Goal: Information Seeking & Learning: Learn about a topic

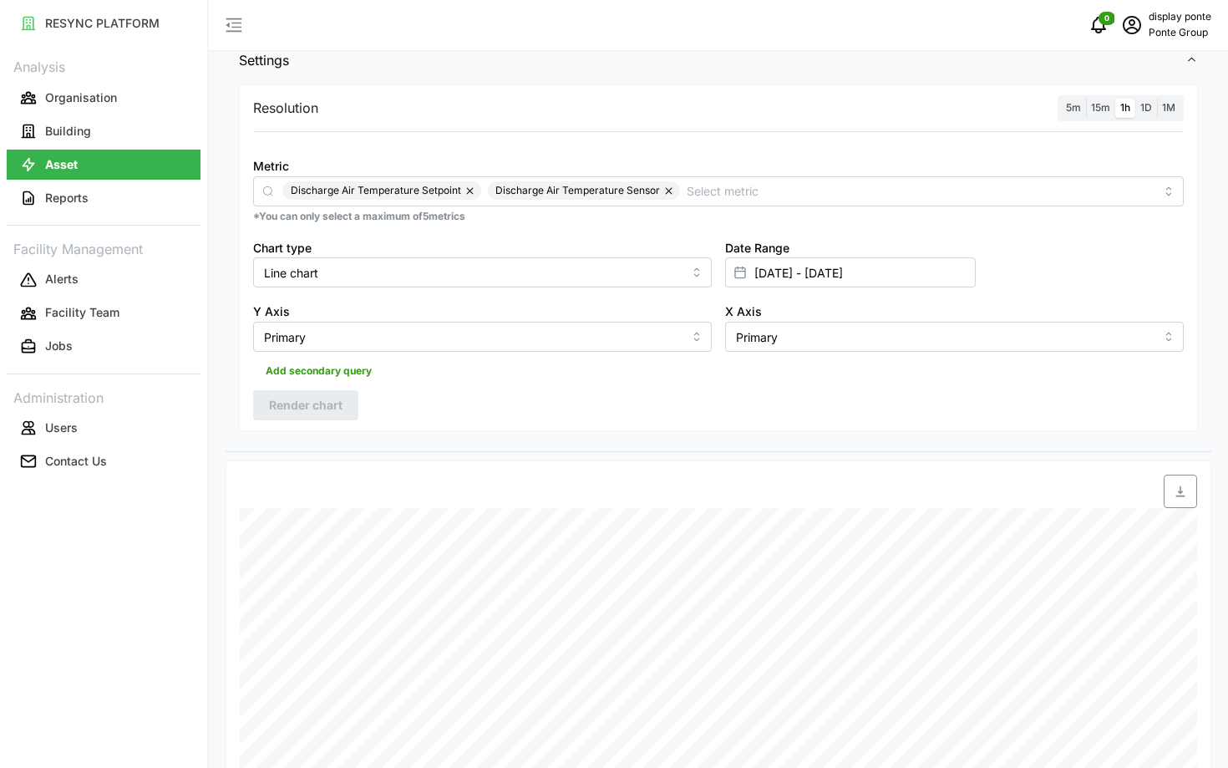
scroll to position [204, 0]
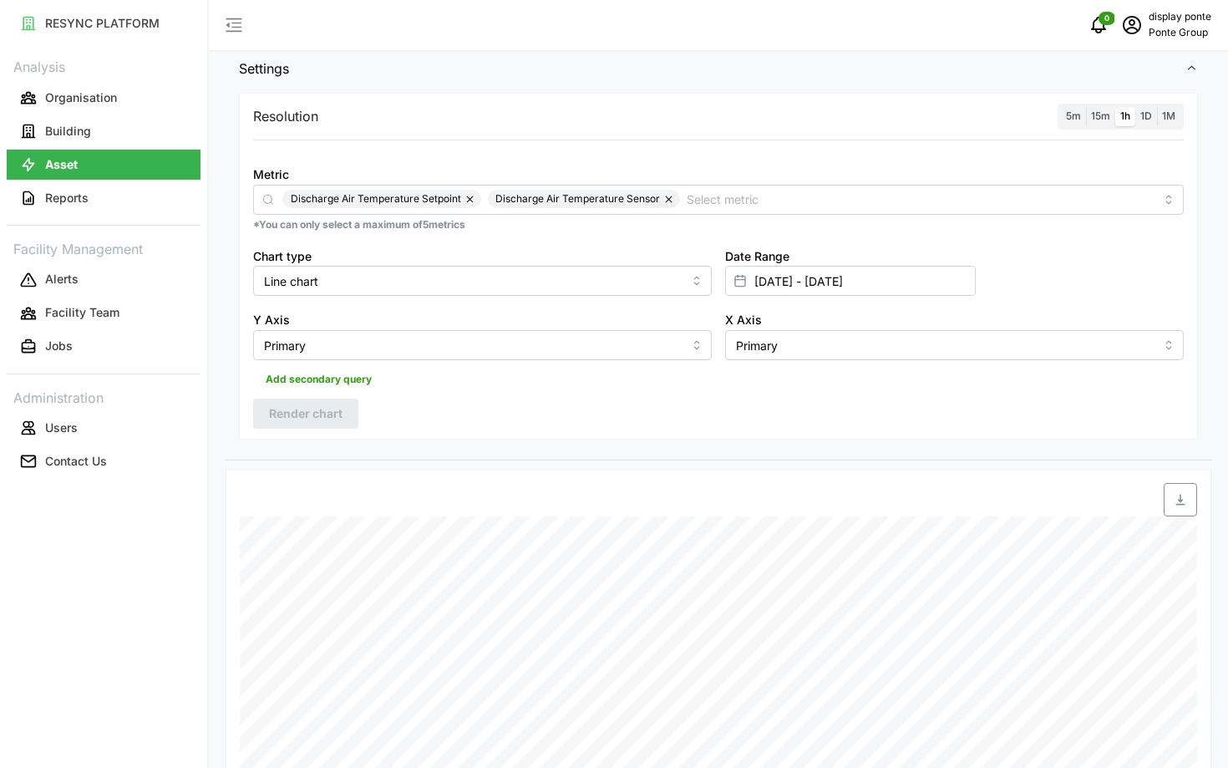
click at [1098, 121] on span "15m" at bounding box center [1100, 115] width 19 height 13
click at [1086, 107] on input "15m" at bounding box center [1086, 107] width 0 height 0
click at [1123, 120] on span "1h" at bounding box center [1125, 115] width 10 height 13
click at [1115, 107] on input "1h" at bounding box center [1115, 107] width 0 height 0
click at [306, 415] on span "Render chart" at bounding box center [306, 413] width 74 height 28
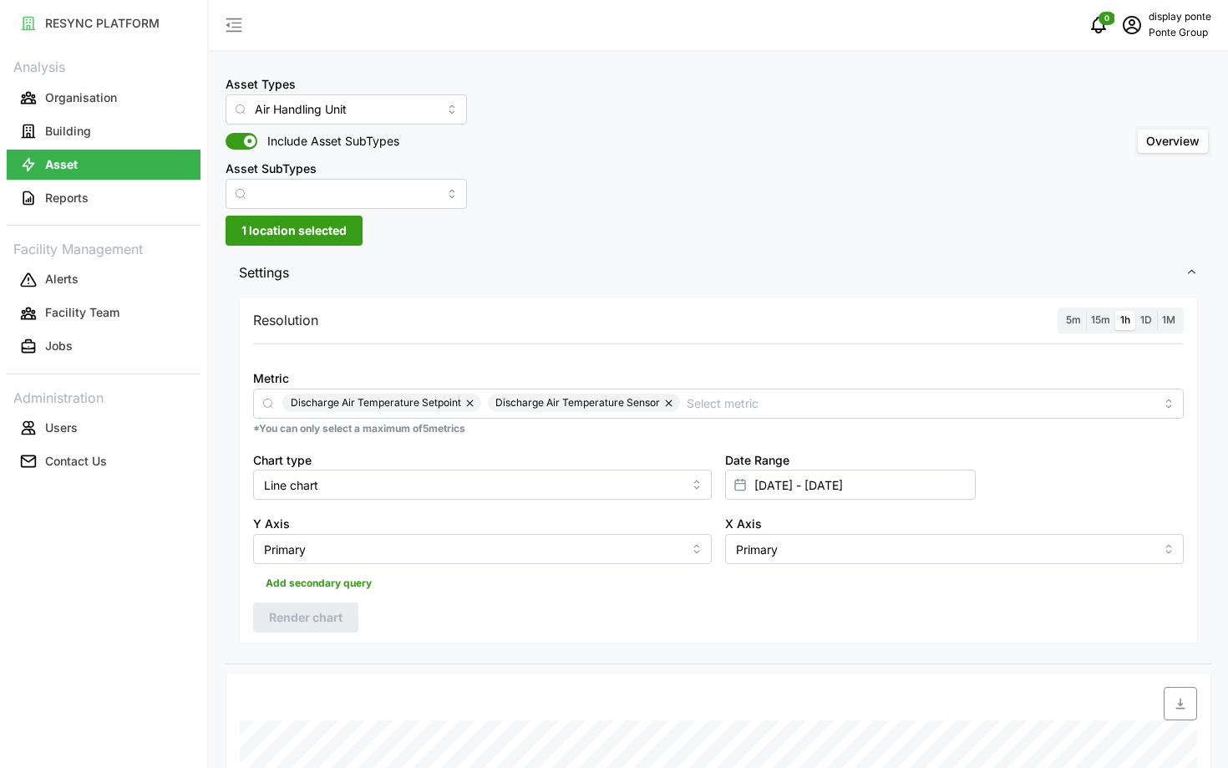
click at [1108, 317] on span "15m" at bounding box center [1100, 319] width 19 height 13
click at [1086, 311] on input "15m" at bounding box center [1086, 311] width 0 height 0
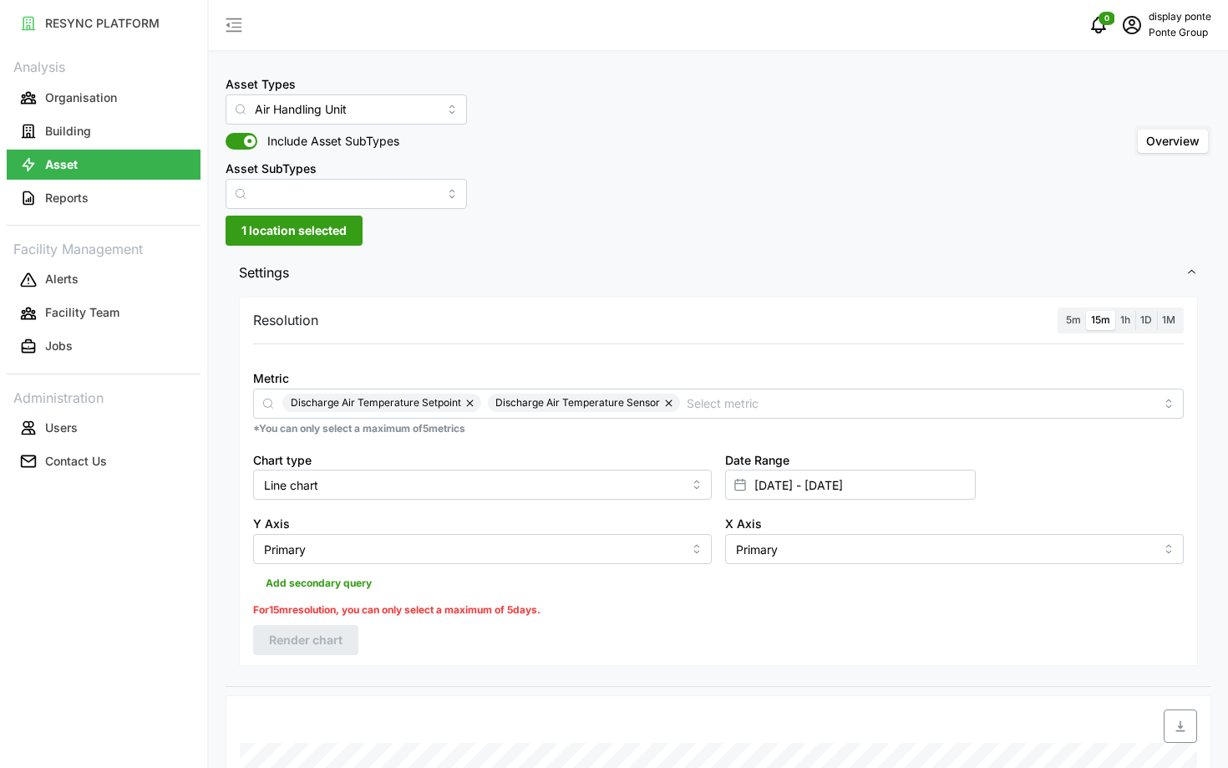
click at [1128, 319] on span "1h" at bounding box center [1125, 319] width 10 height 13
click at [1115, 311] on input "1h" at bounding box center [1115, 311] width 0 height 0
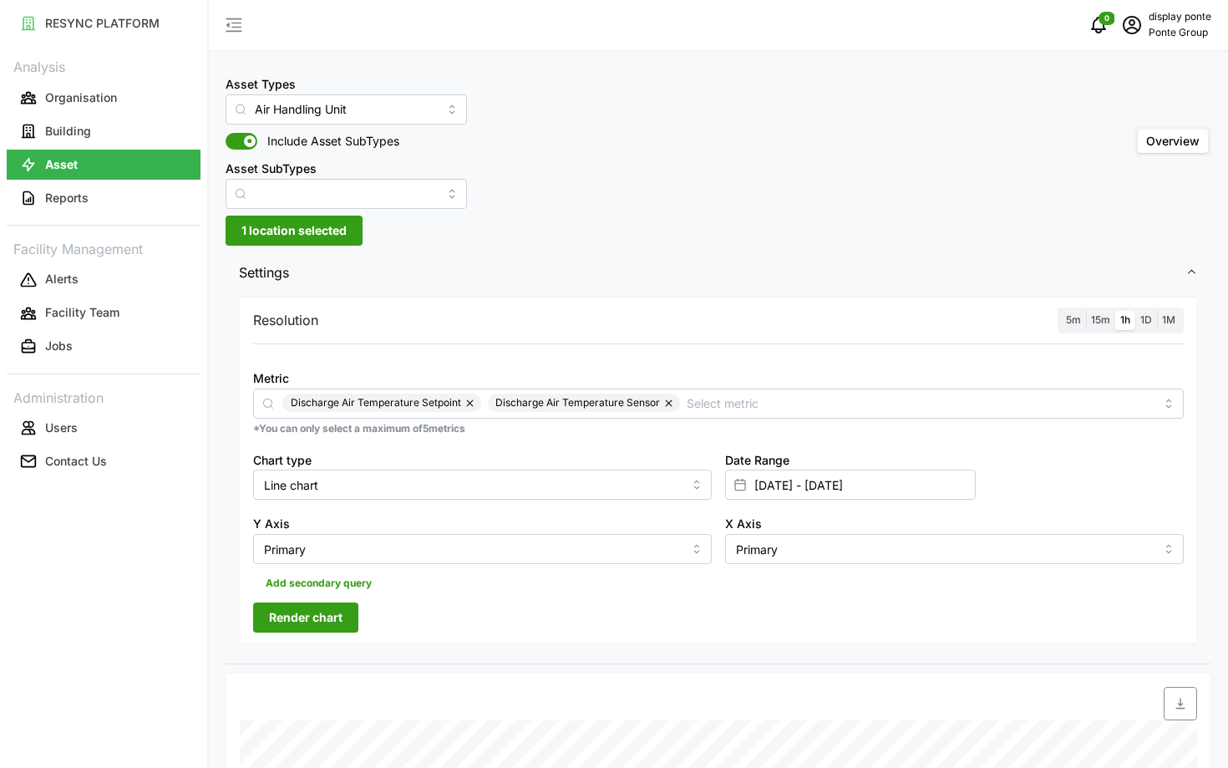
click at [299, 609] on span "Render chart" at bounding box center [306, 617] width 74 height 28
click at [1097, 312] on label "15m" at bounding box center [1100, 320] width 29 height 19
click at [1086, 311] on input "15m" at bounding box center [1086, 311] width 0 height 0
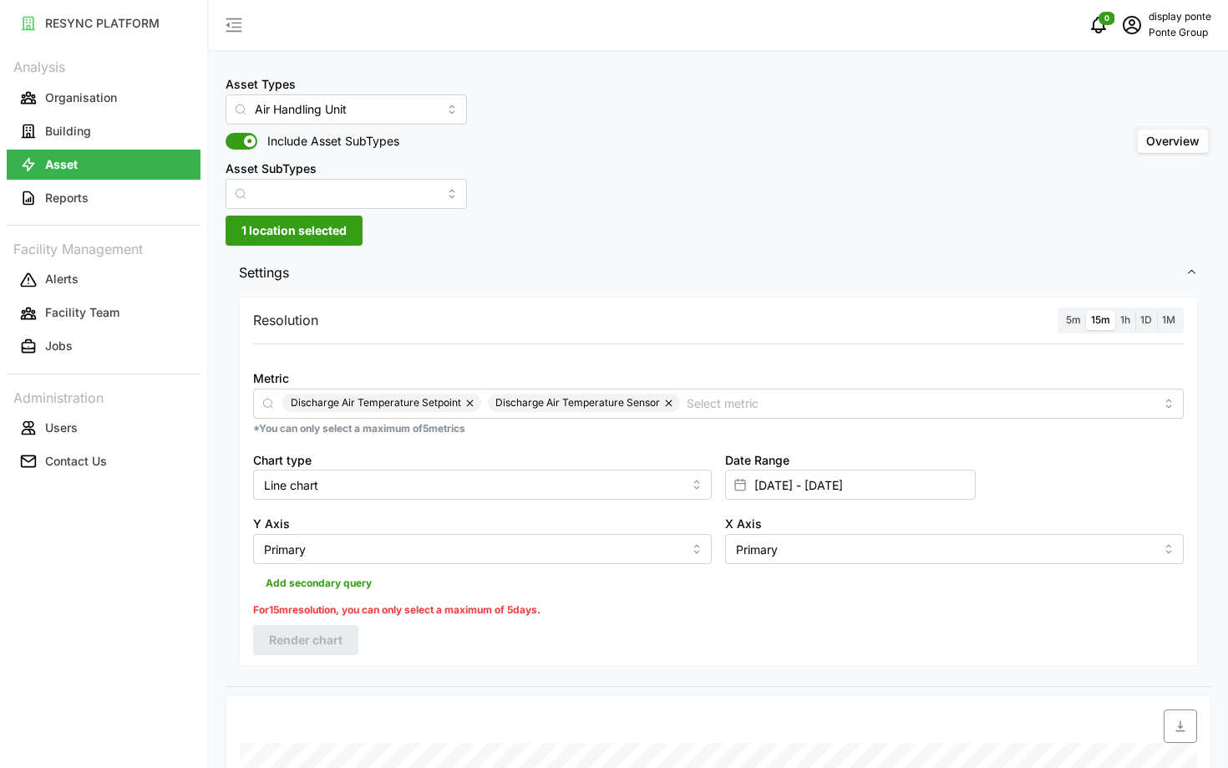
click at [1115, 316] on div "1h" at bounding box center [1125, 320] width 20 height 19
click at [1123, 316] on span "1h" at bounding box center [1125, 319] width 10 height 13
click at [1115, 311] on input "1h" at bounding box center [1115, 311] width 0 height 0
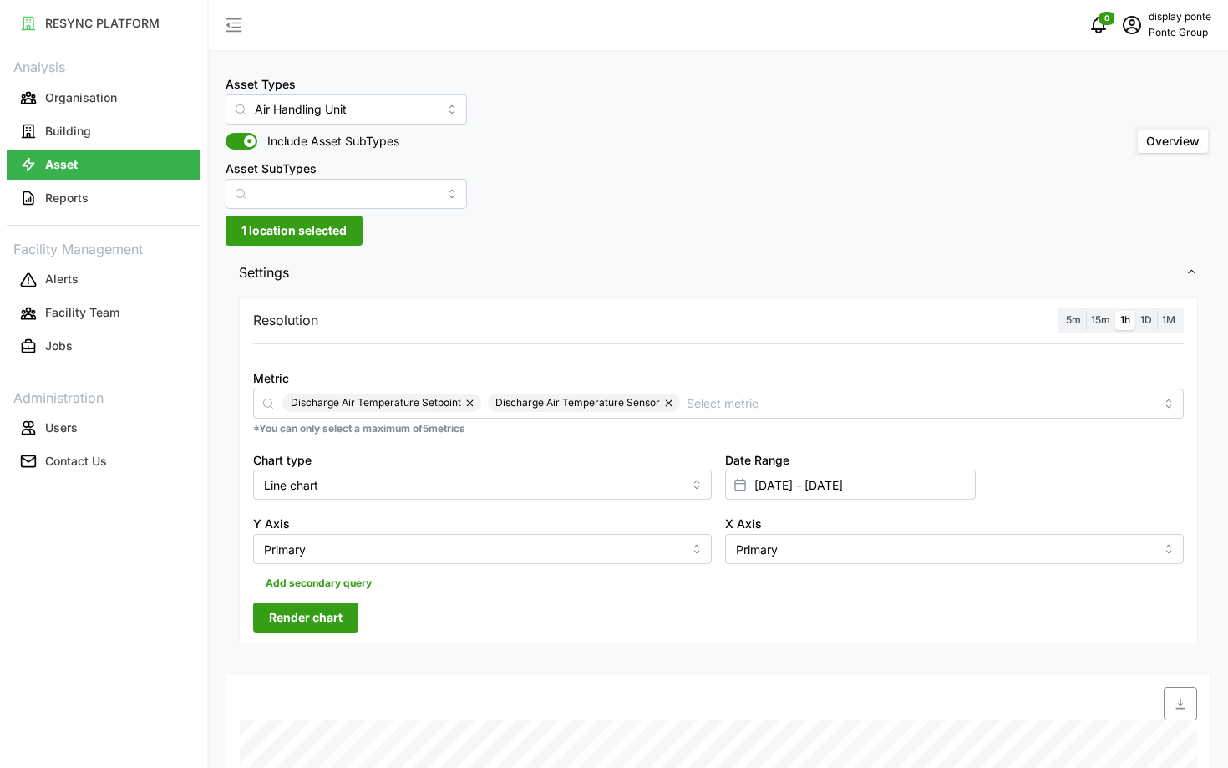
click at [327, 611] on span "Render chart" at bounding box center [306, 617] width 74 height 28
click at [1089, 313] on label "15m" at bounding box center [1100, 320] width 29 height 19
click at [1086, 311] on input "15m" at bounding box center [1086, 311] width 0 height 0
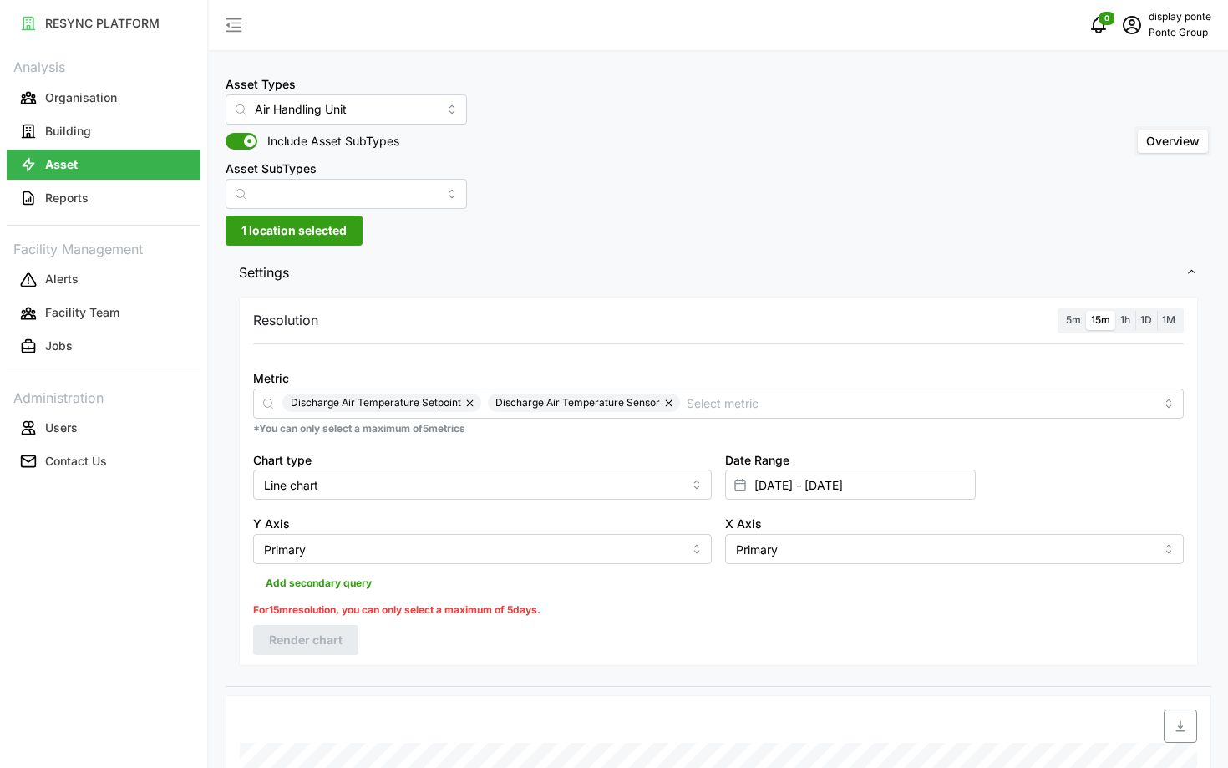
click at [1121, 316] on span "1h" at bounding box center [1125, 319] width 10 height 13
click at [1115, 311] on input "1h" at bounding box center [1115, 311] width 0 height 0
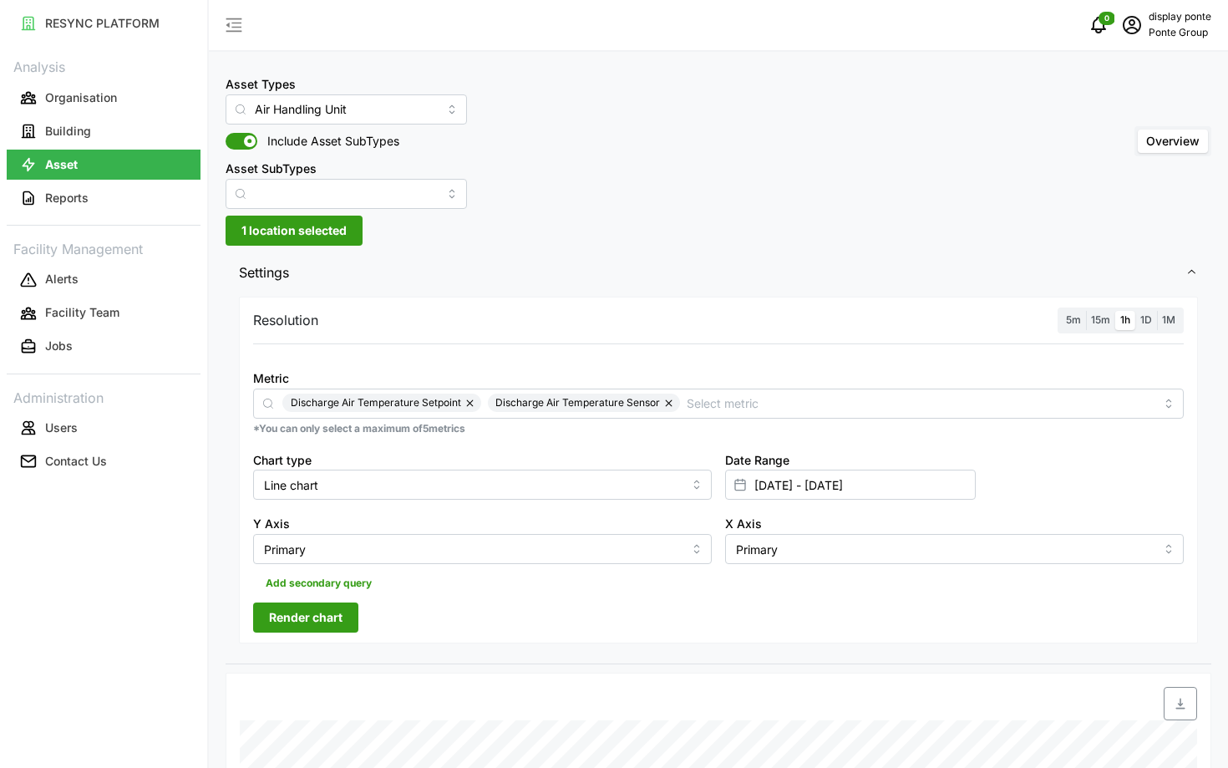
click at [328, 615] on span "Render chart" at bounding box center [306, 617] width 74 height 28
click at [1093, 320] on span "15m" at bounding box center [1100, 319] width 19 height 13
click at [1086, 311] on input "15m" at bounding box center [1086, 311] width 0 height 0
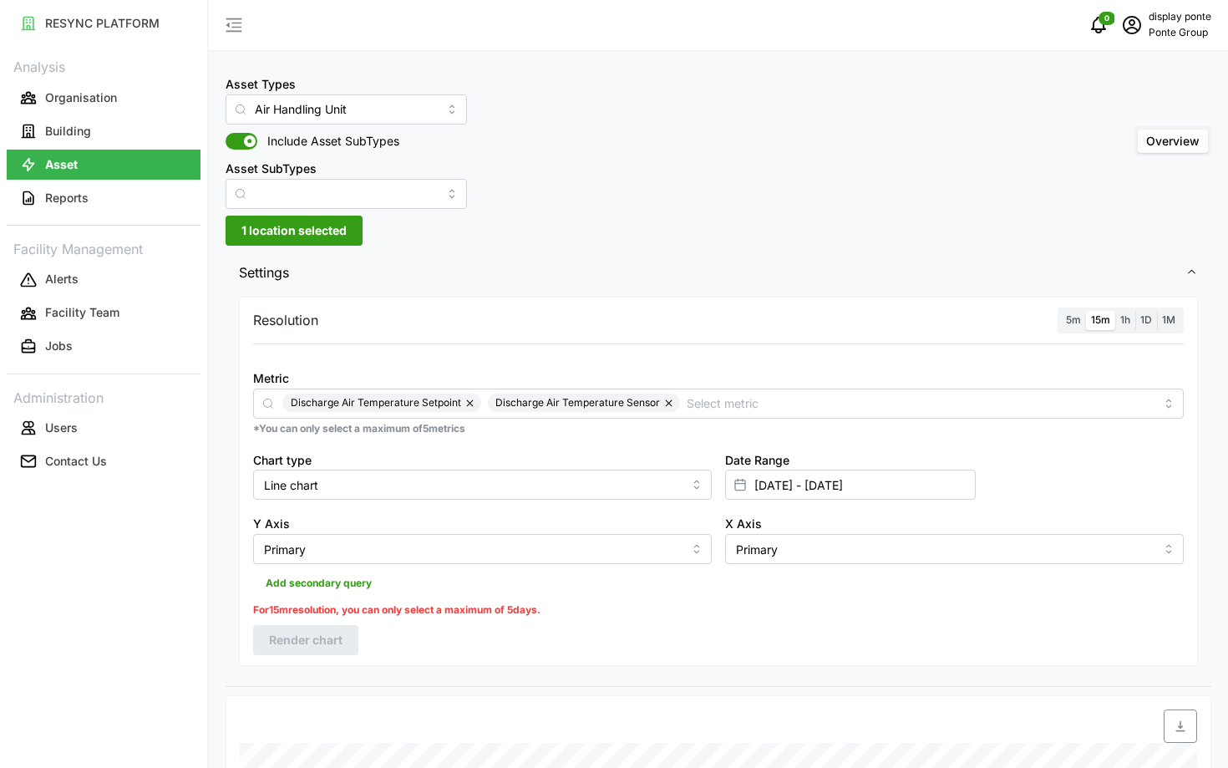
click at [1119, 318] on label "1h" at bounding box center [1125, 320] width 20 height 19
click at [1115, 311] on input "1h" at bounding box center [1115, 311] width 0 height 0
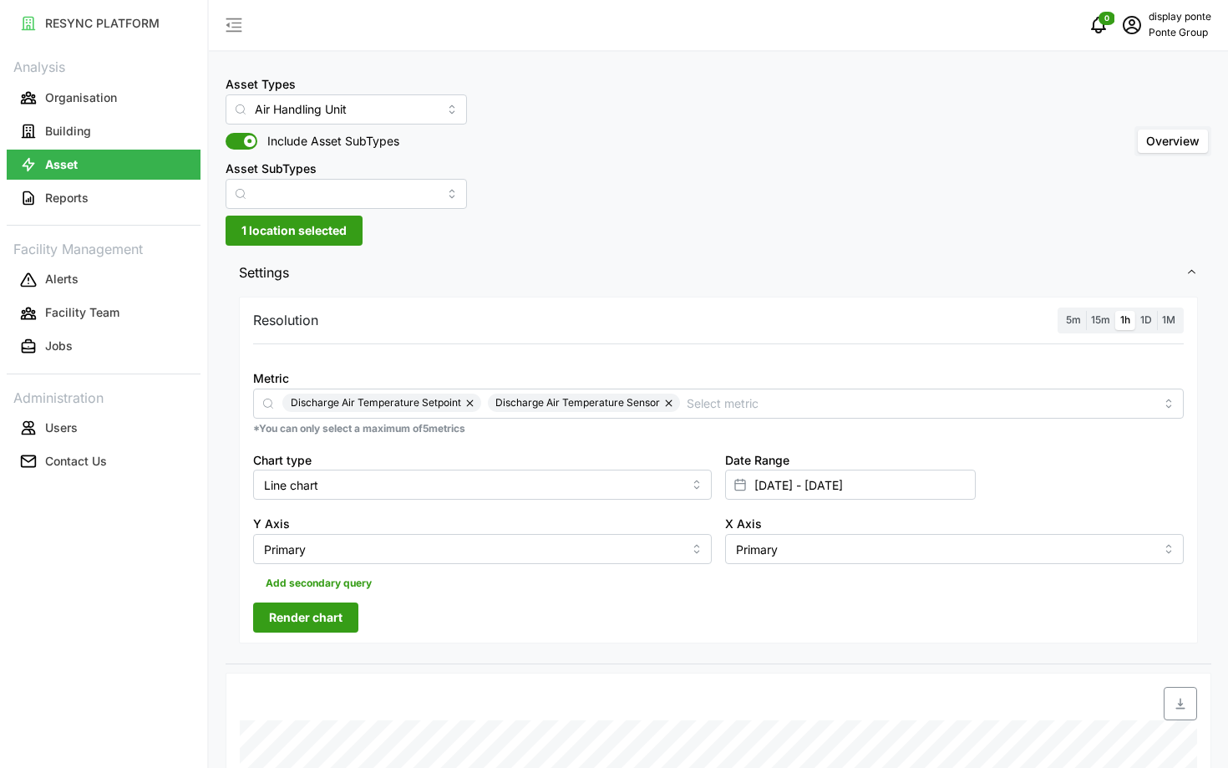
click at [295, 622] on span "Render chart" at bounding box center [306, 617] width 74 height 28
click at [1098, 321] on span "15m" at bounding box center [1100, 319] width 19 height 13
click at [1086, 311] on input "15m" at bounding box center [1086, 311] width 0 height 0
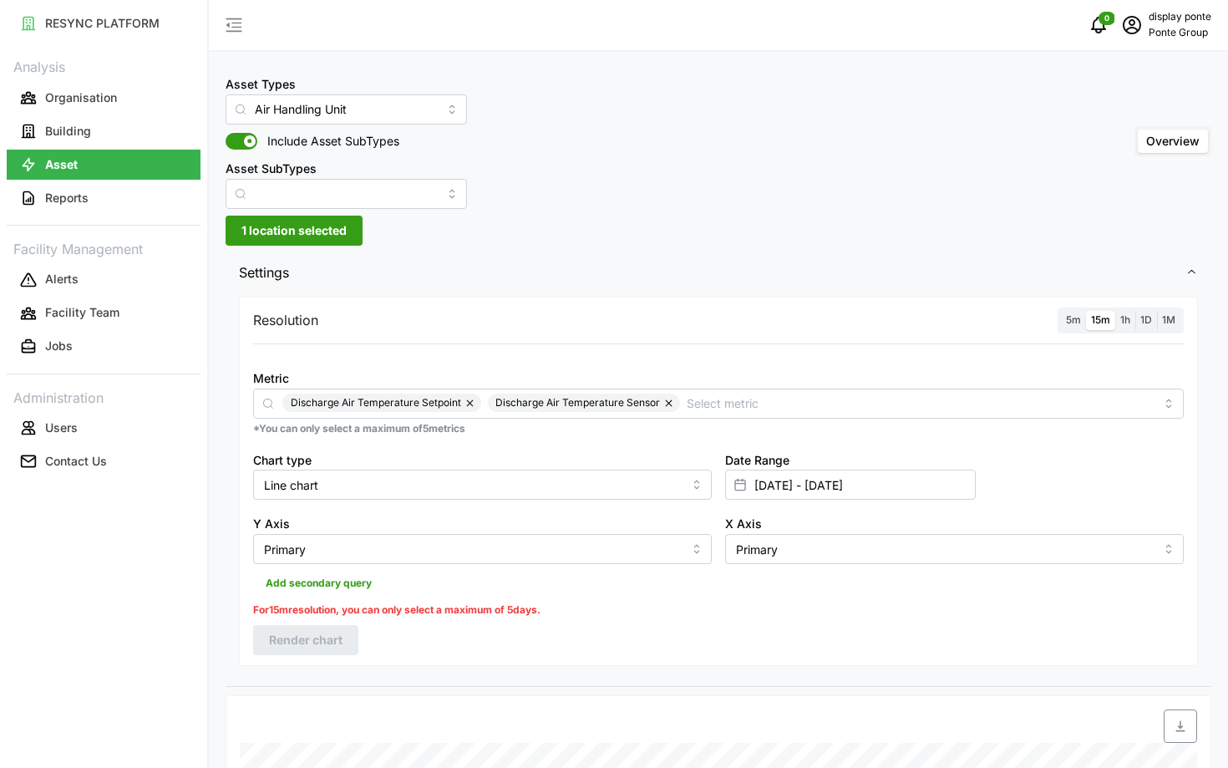
click at [1128, 321] on span "1h" at bounding box center [1125, 319] width 10 height 13
click at [1115, 311] on input "1h" at bounding box center [1115, 311] width 0 height 0
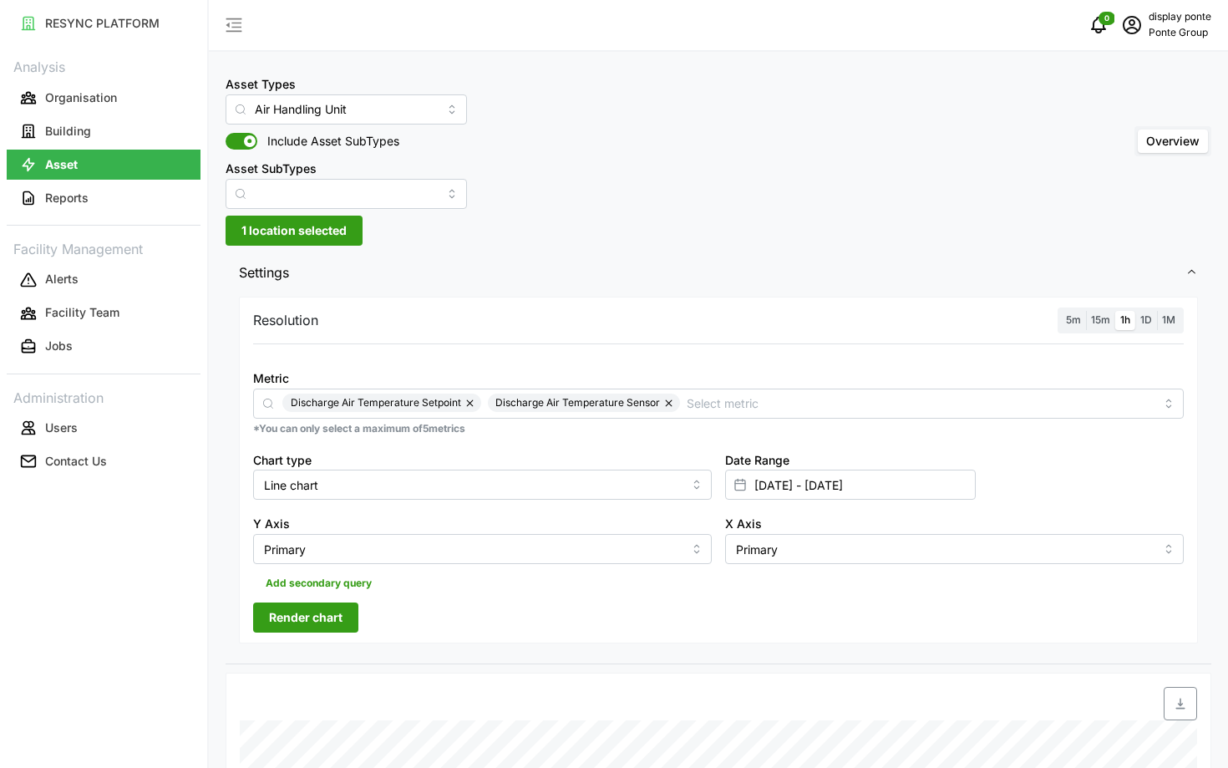
click at [332, 620] on span "Render chart" at bounding box center [306, 617] width 74 height 28
click at [1088, 318] on label "15m" at bounding box center [1100, 320] width 29 height 19
click at [1086, 311] on input "15m" at bounding box center [1086, 311] width 0 height 0
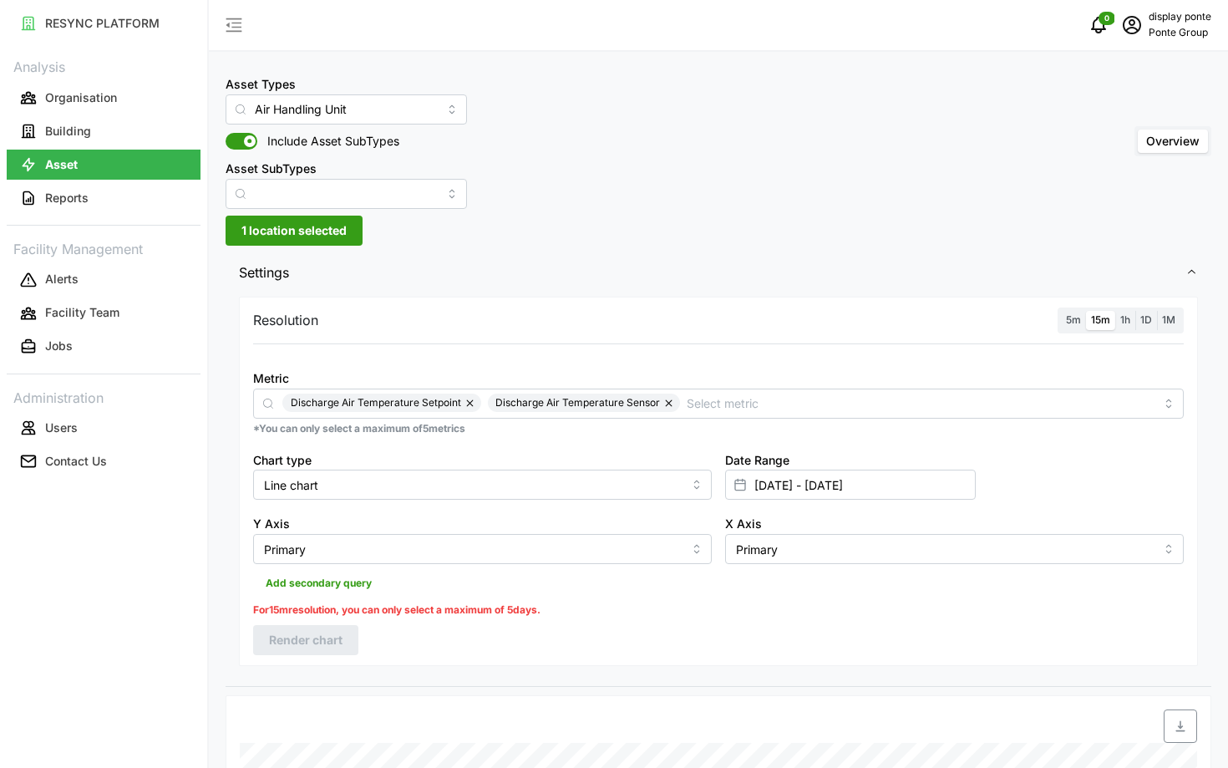
click at [1120, 320] on span "1h" at bounding box center [1125, 319] width 10 height 13
click at [1115, 311] on input "1h" at bounding box center [1115, 311] width 0 height 0
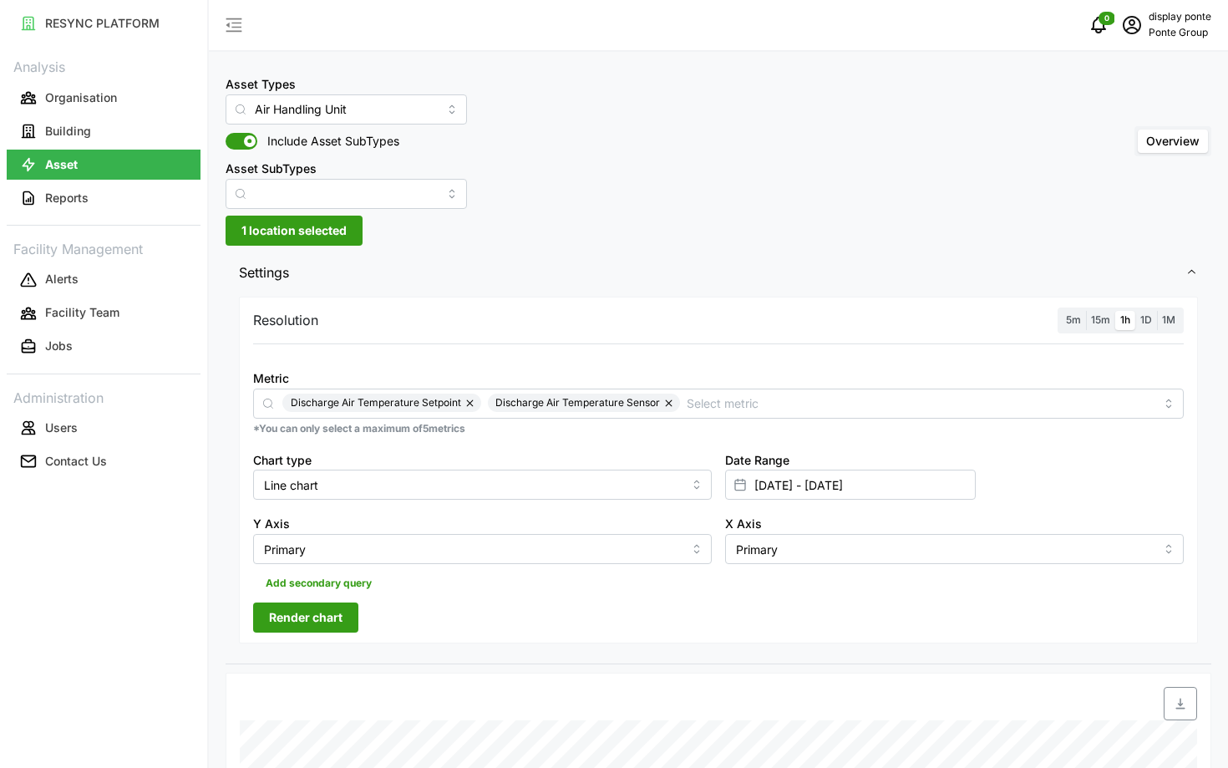
click at [262, 614] on button "Render chart" at bounding box center [305, 617] width 105 height 30
click at [1106, 322] on span "15m" at bounding box center [1100, 319] width 19 height 13
click at [1086, 311] on input "15m" at bounding box center [1086, 311] width 0 height 0
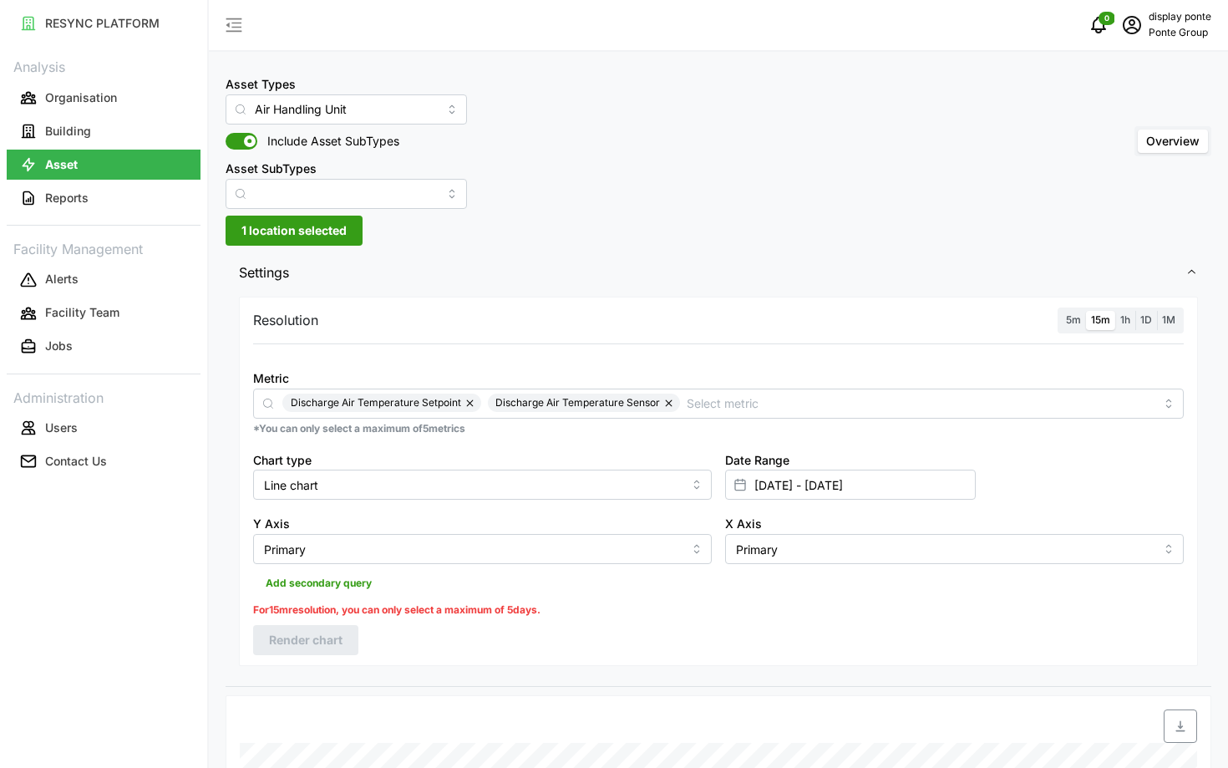
click at [1121, 319] on span "1h" at bounding box center [1125, 319] width 10 height 13
click at [1115, 311] on input "1h" at bounding box center [1115, 311] width 0 height 0
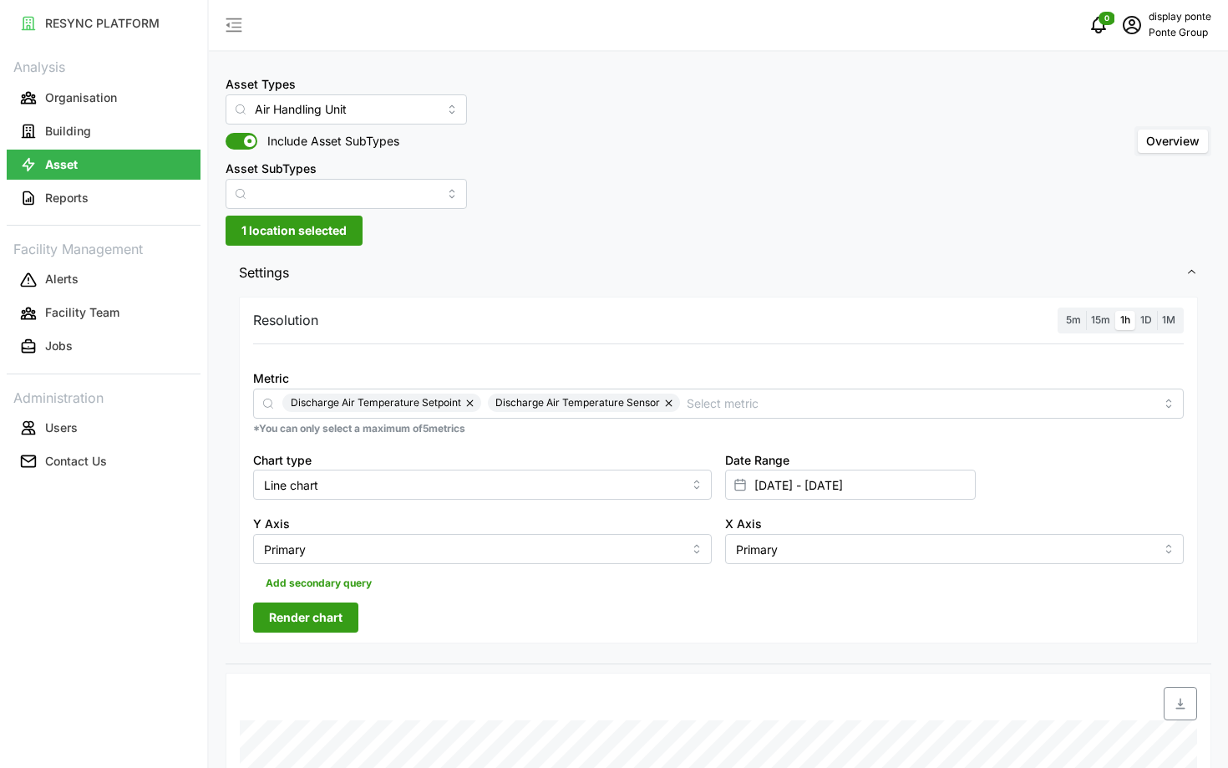
click at [324, 639] on div "Resolution 5m 15m 1h 1D 1M Metric Discharge Air Temperature Setpoint Discharge …" at bounding box center [718, 470] width 959 height 347
click at [288, 623] on span "Render chart" at bounding box center [306, 617] width 74 height 28
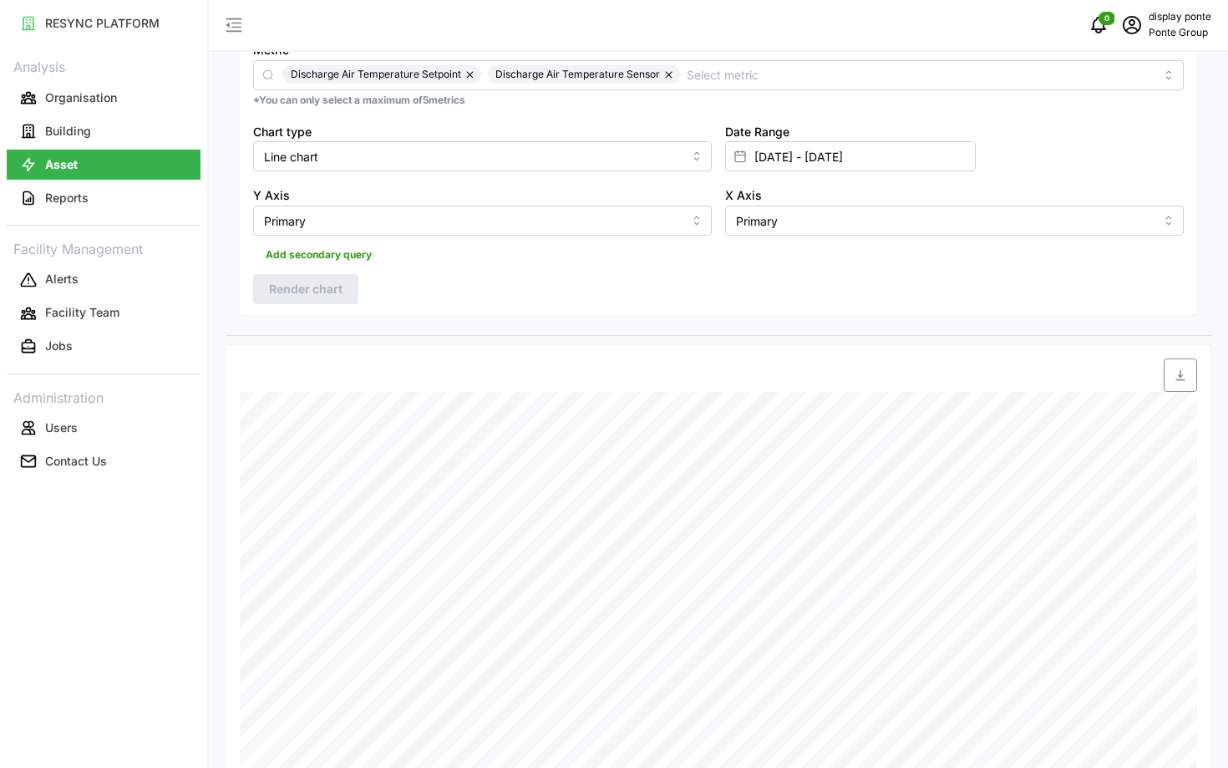
scroll to position [243, 0]
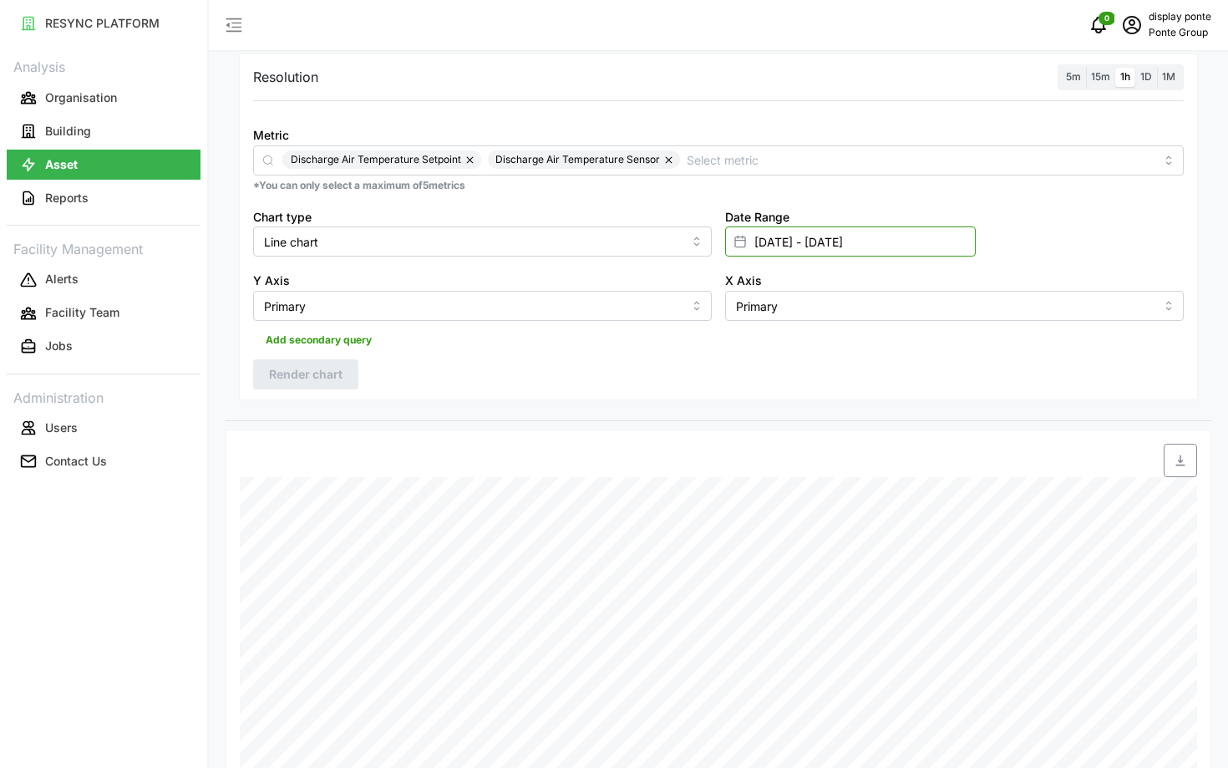
click at [896, 253] on input "25 Aug 2025 - 30 Aug 2025" at bounding box center [850, 241] width 251 height 30
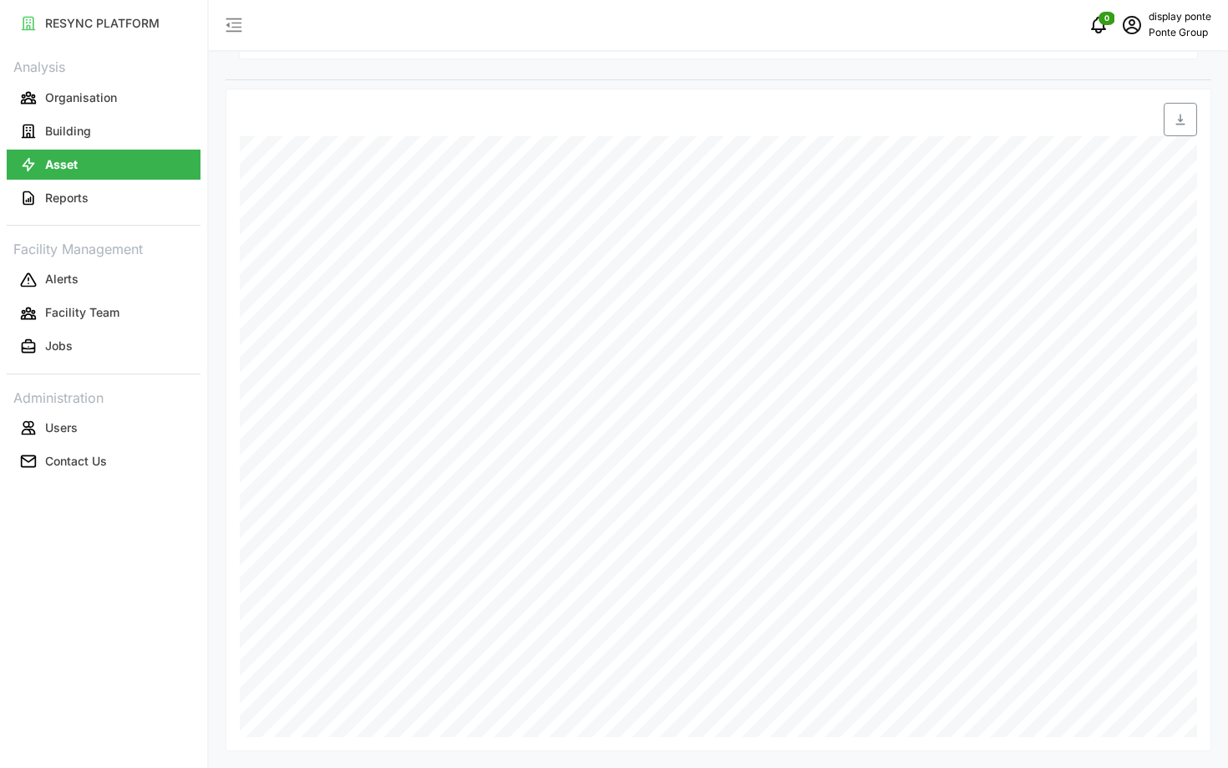
scroll to position [0, 0]
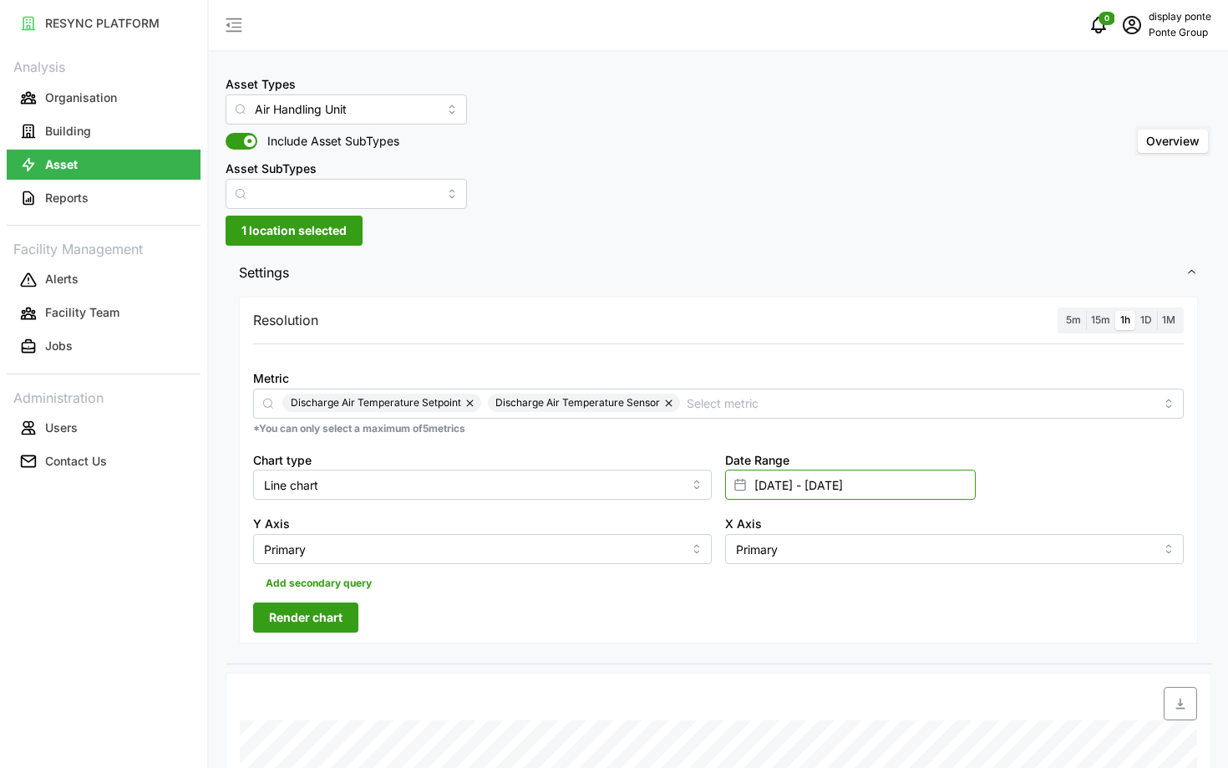
click at [921, 490] on input "25 Aug 2025 - 30 Aug 2025" at bounding box center [850, 484] width 251 height 30
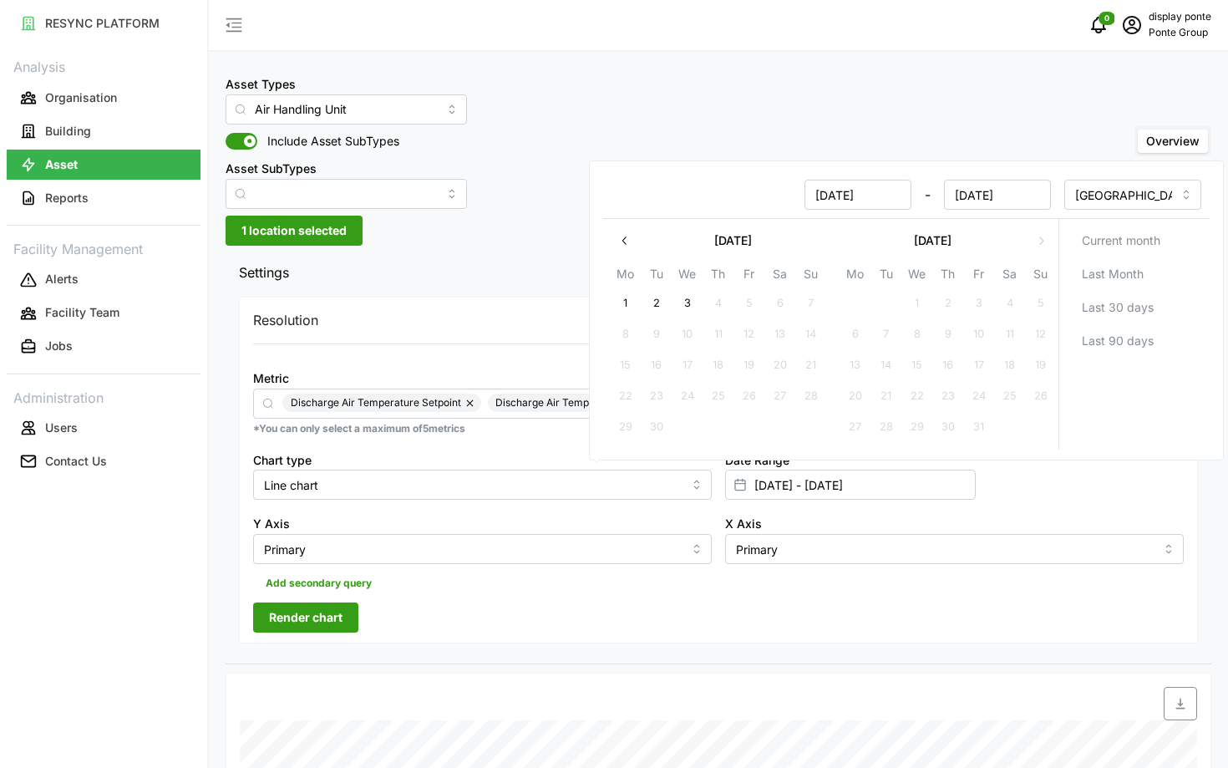
click at [618, 236] on icon "button" at bounding box center [624, 240] width 13 height 13
click at [1010, 429] on button "30" at bounding box center [1010, 427] width 30 height 30
type input "30 Aug 2025 - 30 Aug 2025"
type input "30 Aug 2025"
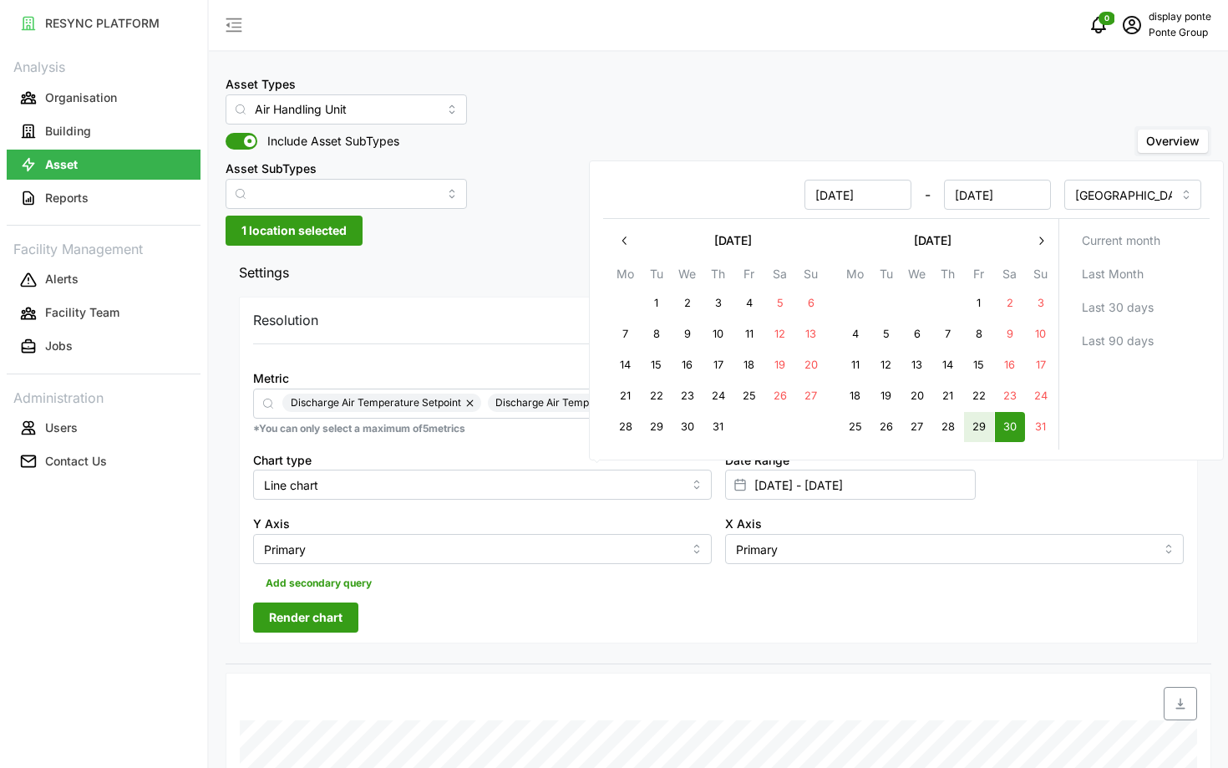
click at [982, 430] on button "29" at bounding box center [979, 427] width 30 height 30
type input "29 Aug 2025 - 30 Aug 2025"
type input "29 Aug 2025"
click at [982, 430] on button "29" at bounding box center [979, 427] width 30 height 30
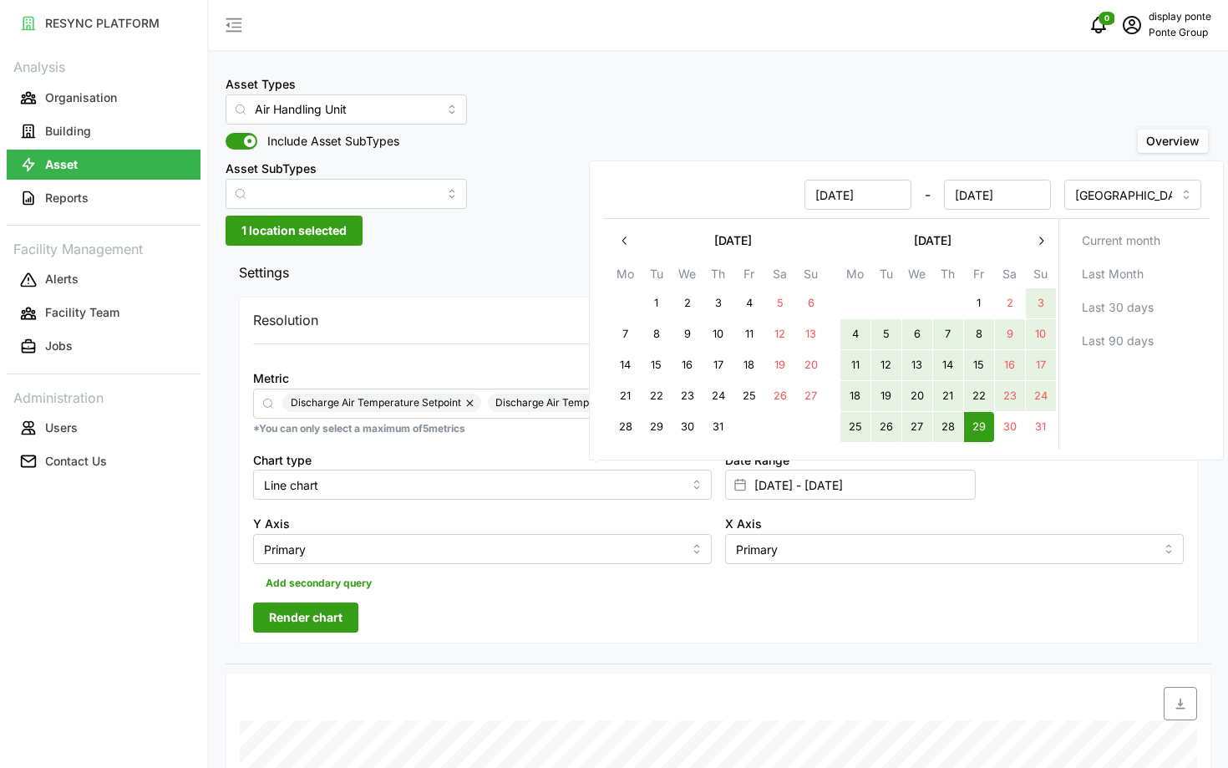
click at [1039, 243] on icon "button" at bounding box center [1040, 240] width 13 height 13
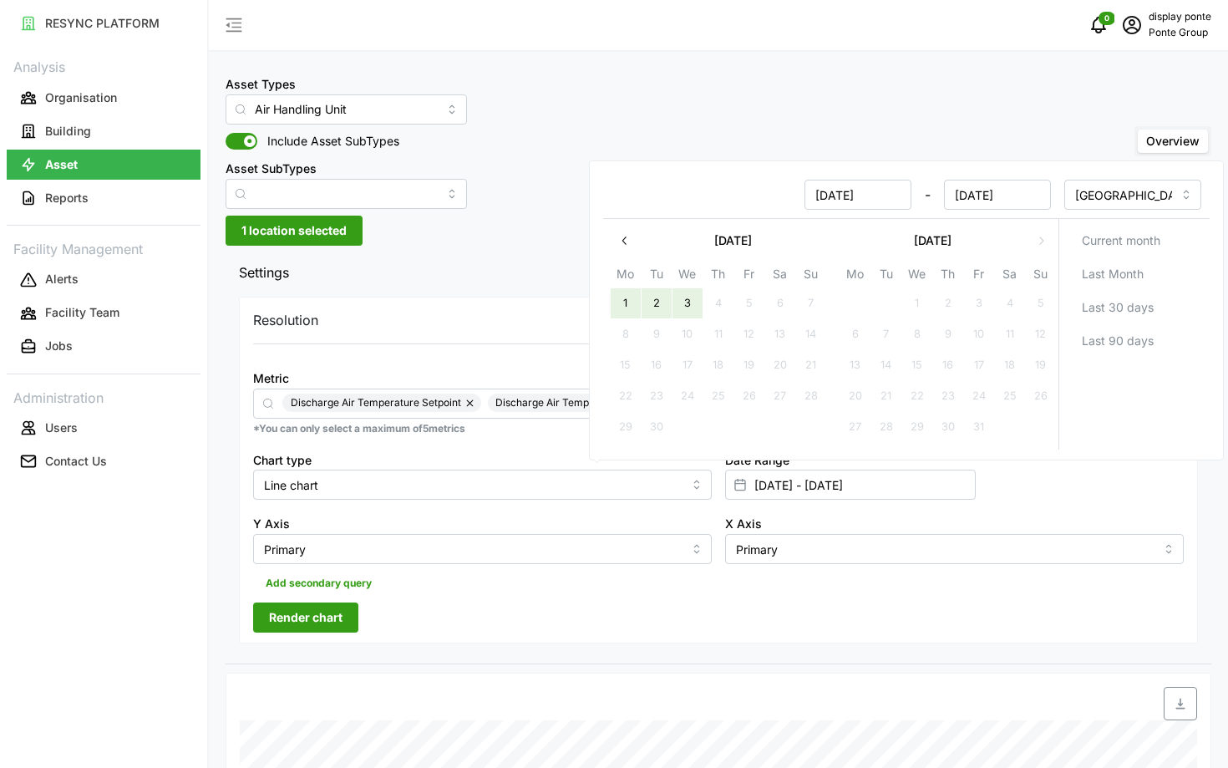
click at [677, 307] on button "3" at bounding box center [687, 303] width 30 height 30
type input "29 Aug 2025 - 03 Sep 2025"
type input "[DATE]"
click at [549, 595] on div "Add secondary query" at bounding box center [718, 580] width 930 height 32
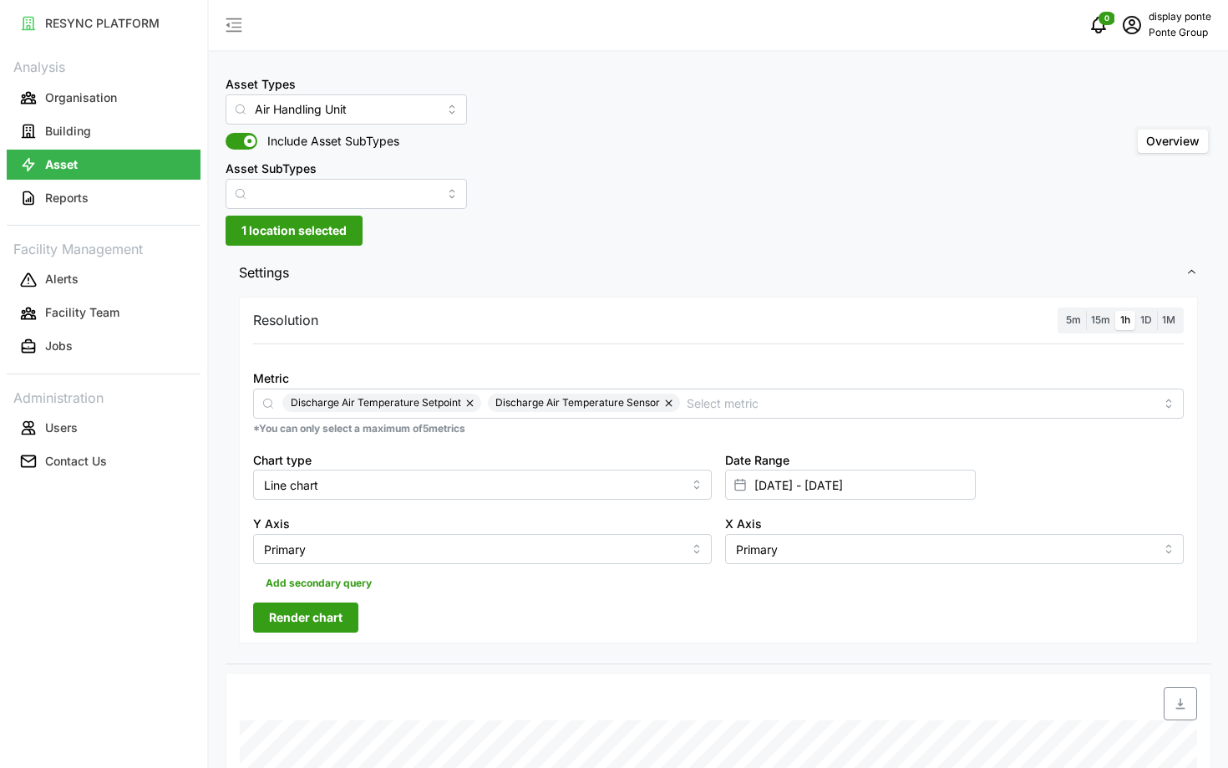
click at [303, 611] on span "Render chart" at bounding box center [306, 617] width 74 height 28
click at [1069, 309] on div "5m 15m 1h 1D 1M" at bounding box center [1120, 320] width 126 height 26
click at [1077, 319] on span "5m" at bounding box center [1073, 319] width 15 height 13
click at [1061, 311] on input "5m" at bounding box center [1061, 311] width 0 height 0
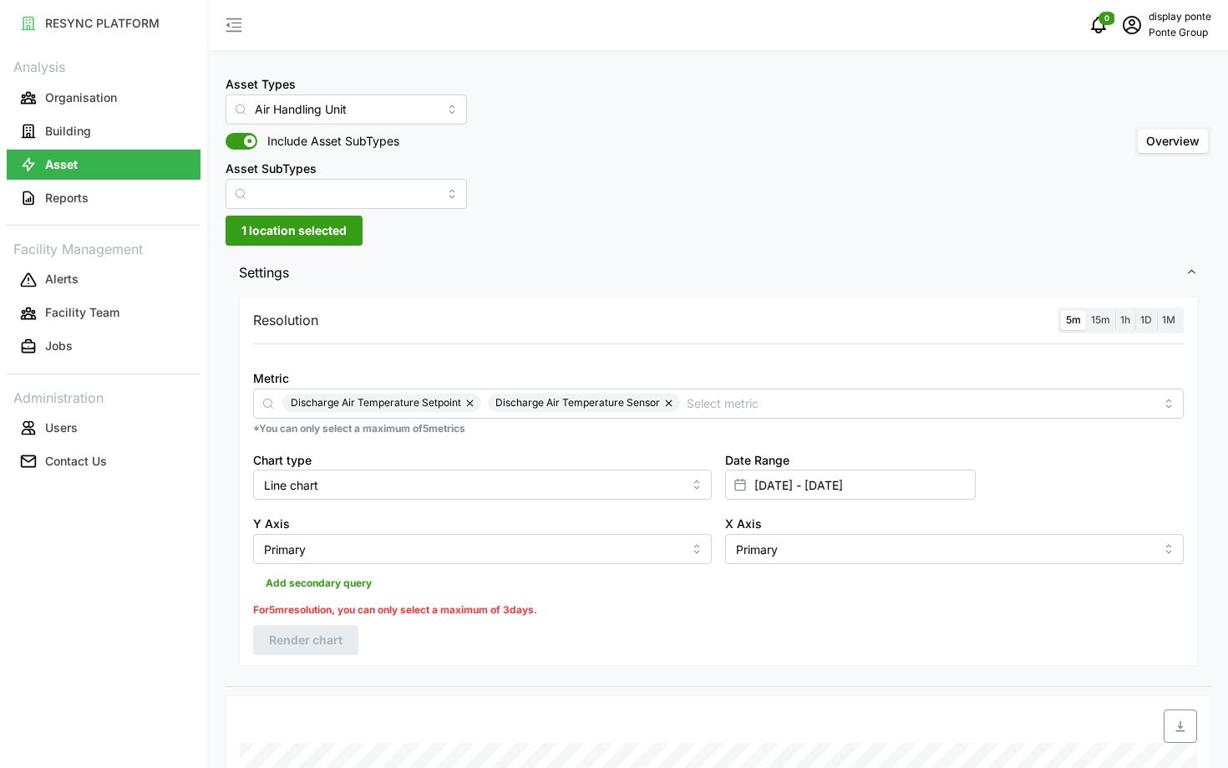
click at [1121, 322] on span "1h" at bounding box center [1125, 319] width 10 height 13
click at [1115, 311] on input "1h" at bounding box center [1115, 311] width 0 height 0
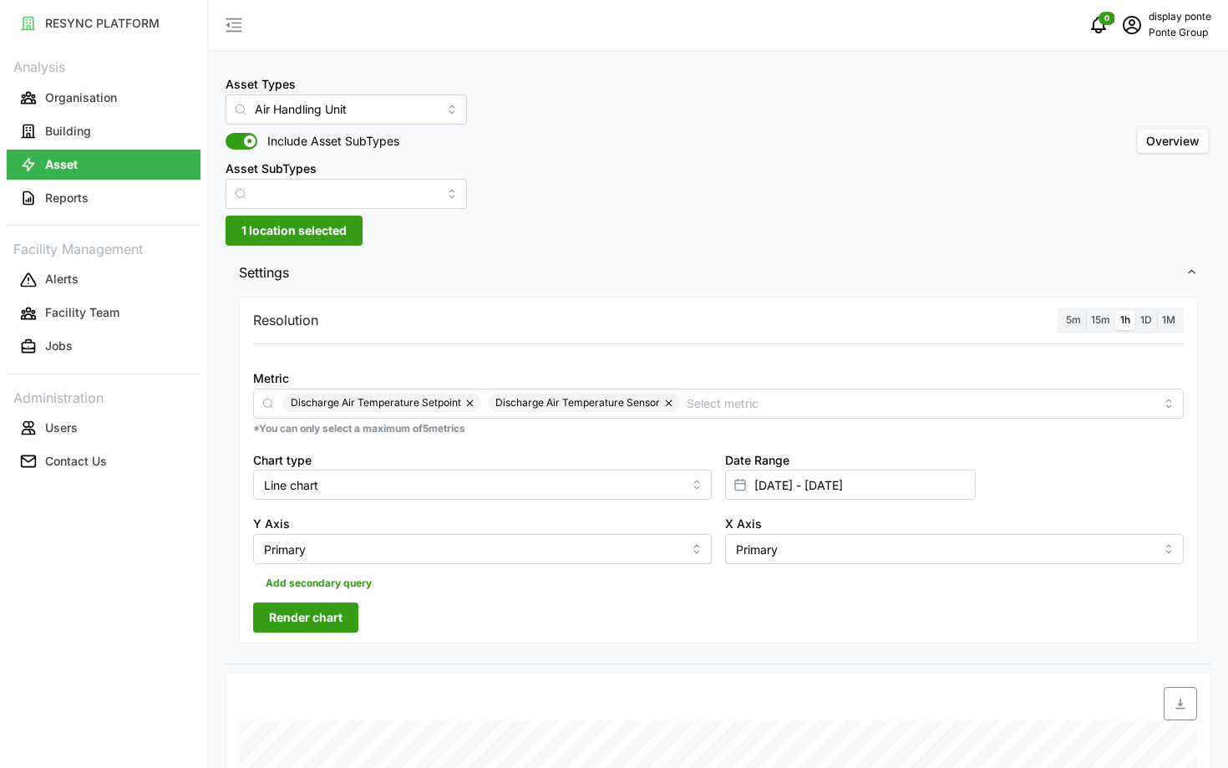
click at [324, 625] on span "Render chart" at bounding box center [306, 617] width 74 height 28
click at [1076, 322] on span "5m" at bounding box center [1073, 319] width 15 height 13
click at [1061, 311] on input "5m" at bounding box center [1061, 311] width 0 height 0
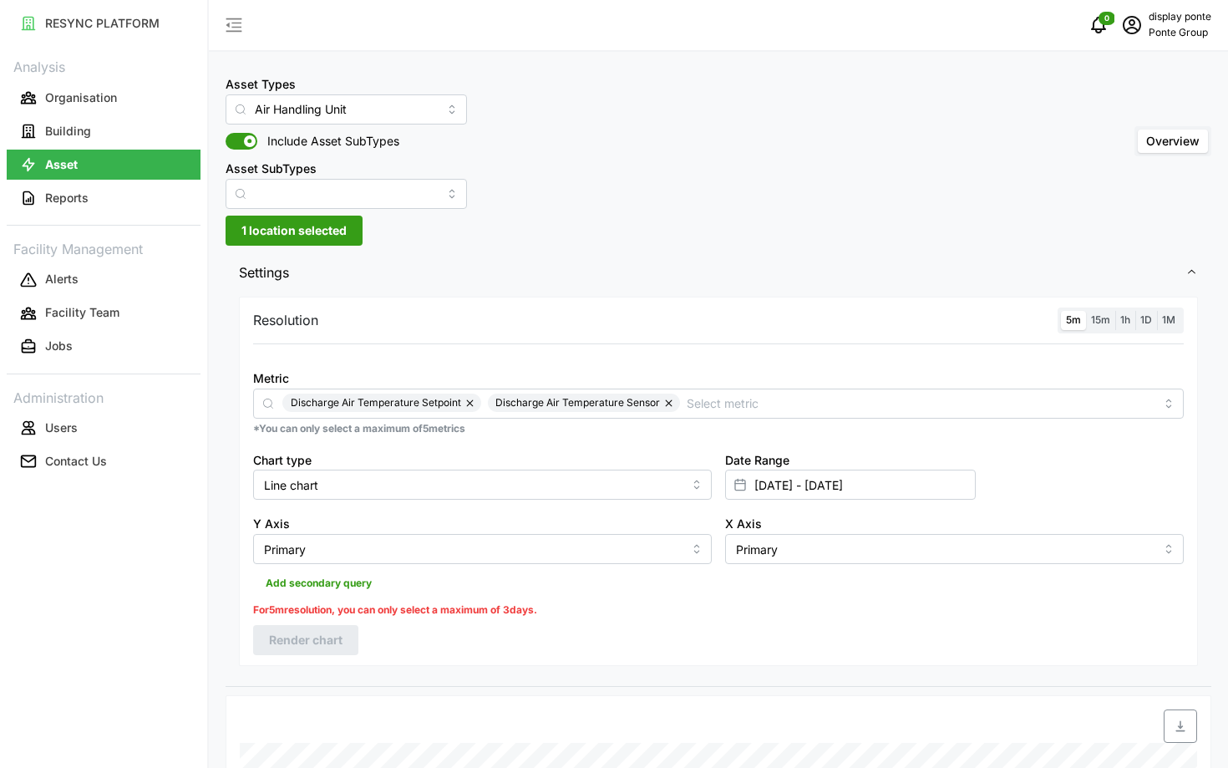
click at [1121, 326] on span "1h" at bounding box center [1125, 319] width 10 height 13
click at [1115, 311] on input "1h" at bounding box center [1115, 311] width 0 height 0
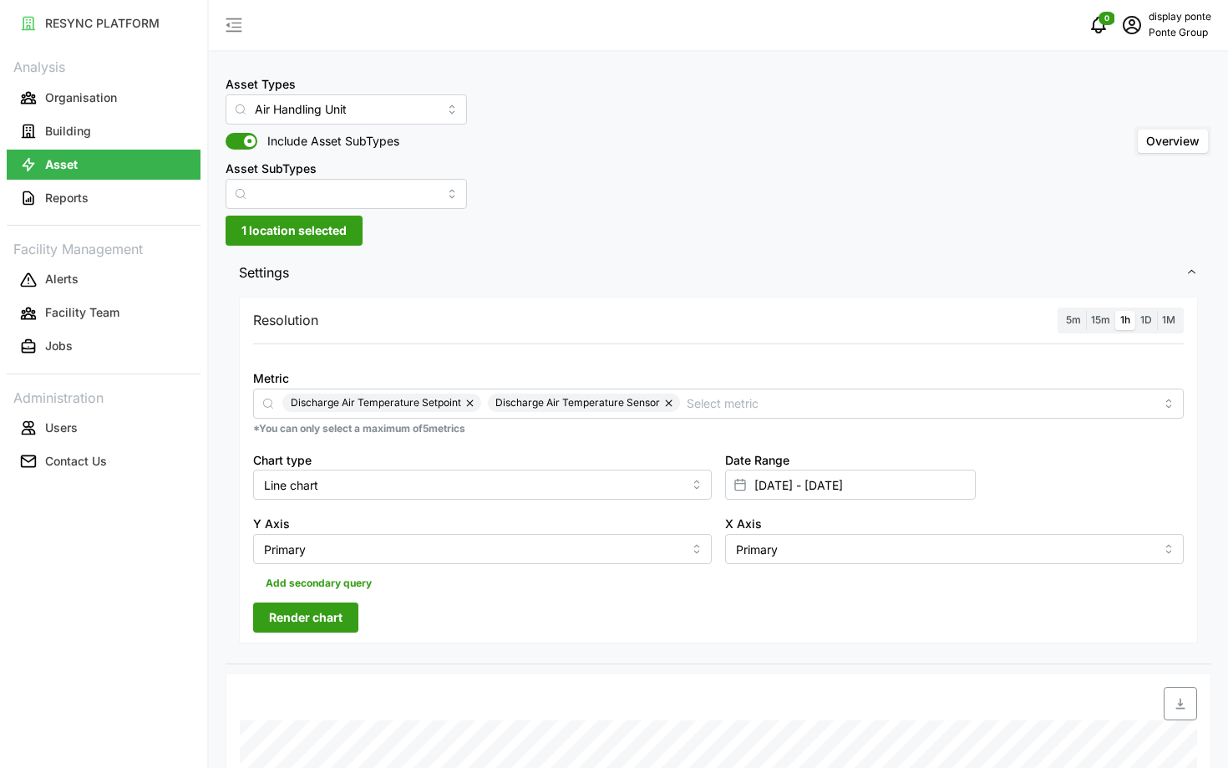
click at [341, 617] on span "Render chart" at bounding box center [306, 617] width 74 height 28
click at [897, 488] on input "29 Aug 2025 - 03 Sep 2025" at bounding box center [850, 484] width 251 height 30
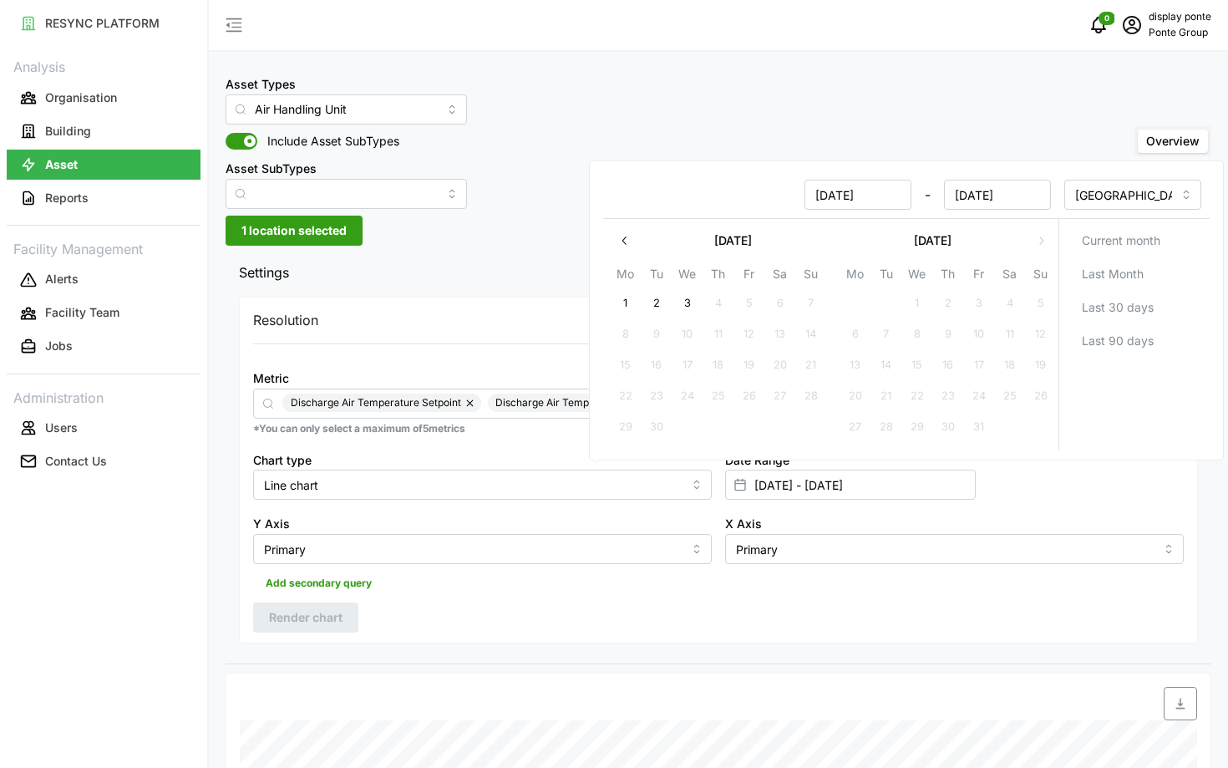
click at [626, 241] on icon "button" at bounding box center [624, 240] width 13 height 13
click at [851, 427] on button "25" at bounding box center [855, 427] width 30 height 30
type input "[DATE] - [DATE]"
type input "[DATE]"
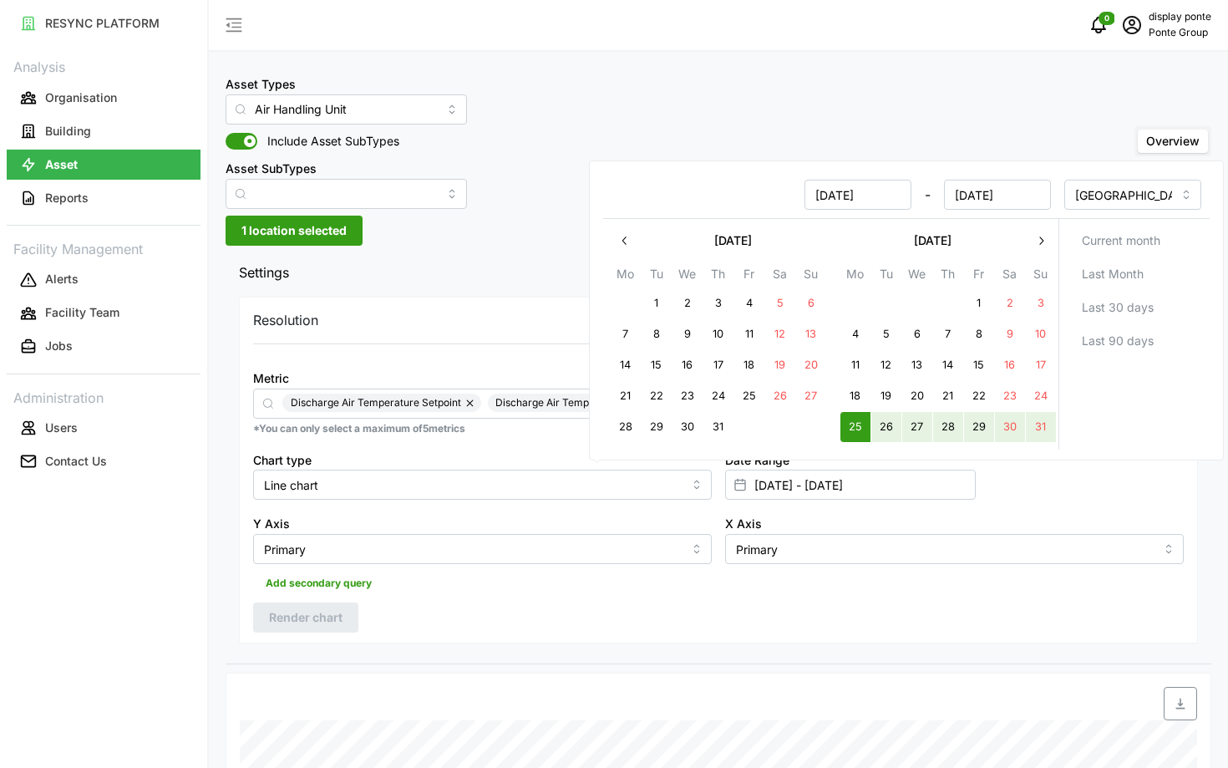
click at [1030, 423] on button "31" at bounding box center [1041, 427] width 30 height 30
type input "[DATE] - [DATE]"
type input "[DATE]"
click at [1000, 496] on div "Date Range 25 Aug 2025 - 31 Aug 2025" at bounding box center [954, 475] width 472 height 64
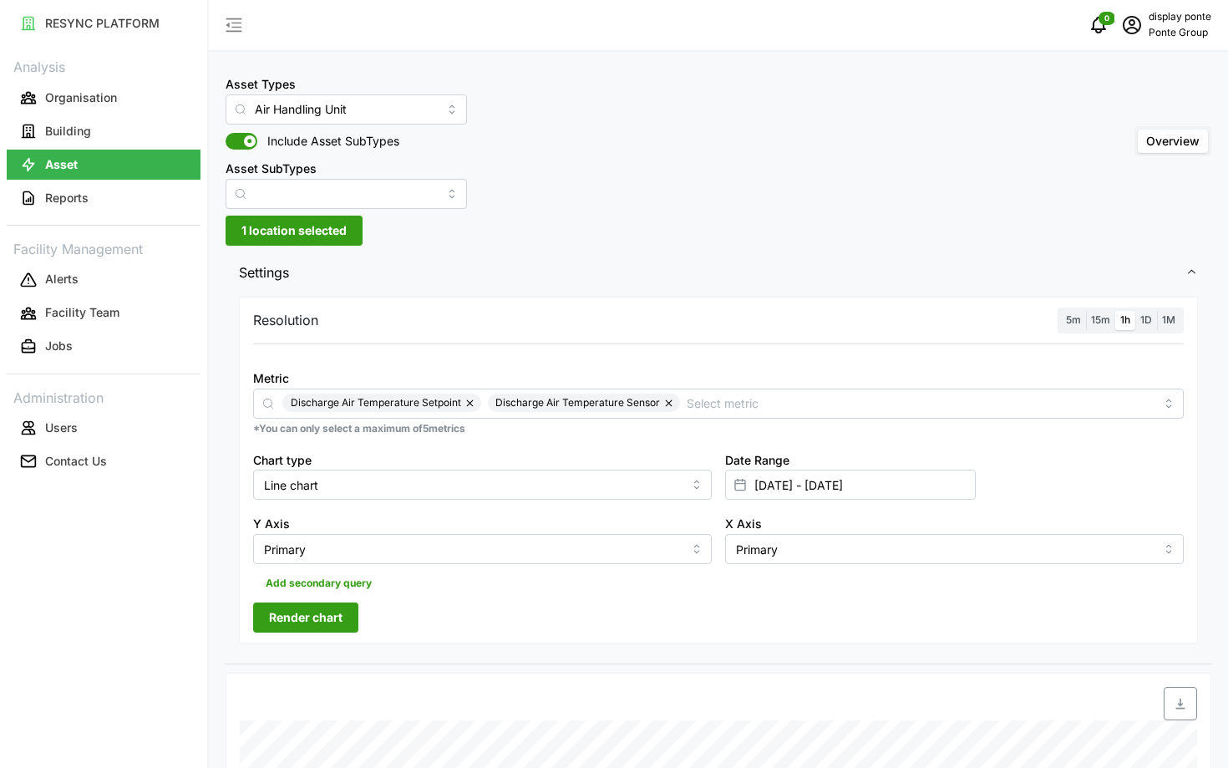
click at [310, 621] on span "Render chart" at bounding box center [306, 617] width 74 height 28
click at [1071, 324] on span "5m" at bounding box center [1073, 319] width 15 height 13
click at [1061, 311] on input "5m" at bounding box center [1061, 311] width 0 height 0
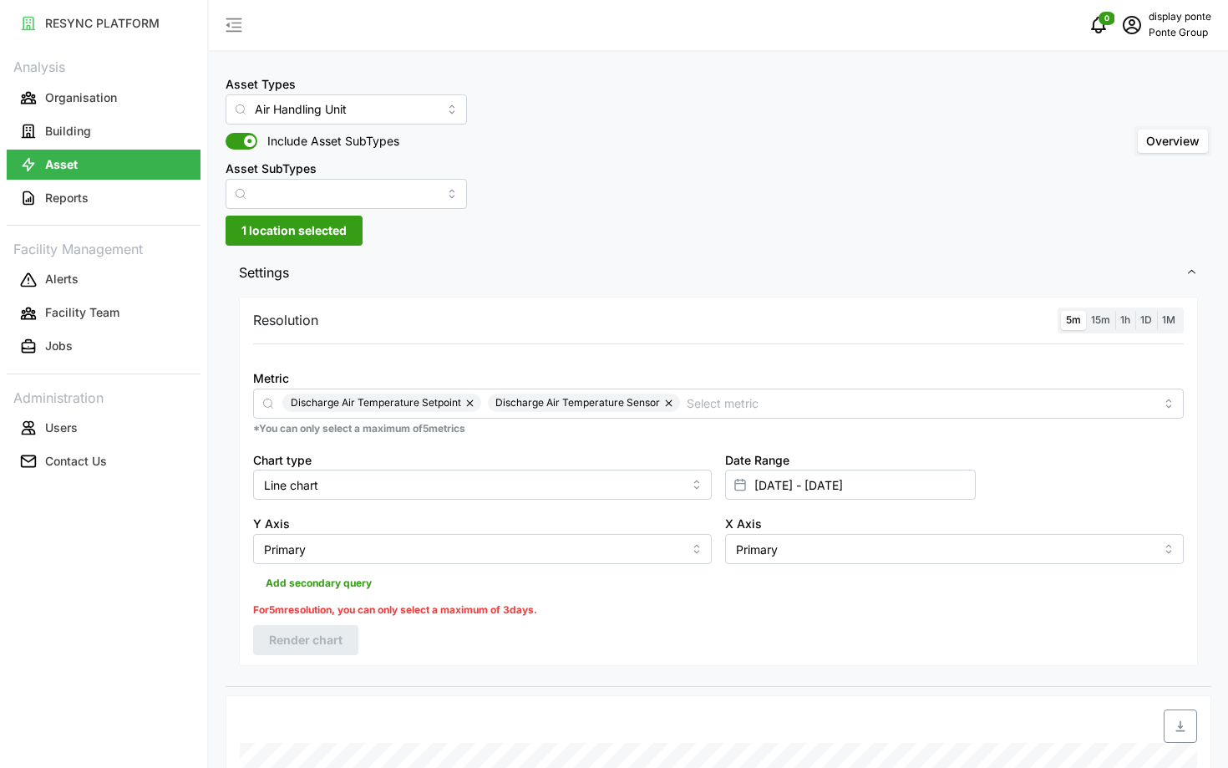
click at [1124, 320] on span "1h" at bounding box center [1125, 319] width 10 height 13
click at [1115, 311] on input "1h" at bounding box center [1115, 311] width 0 height 0
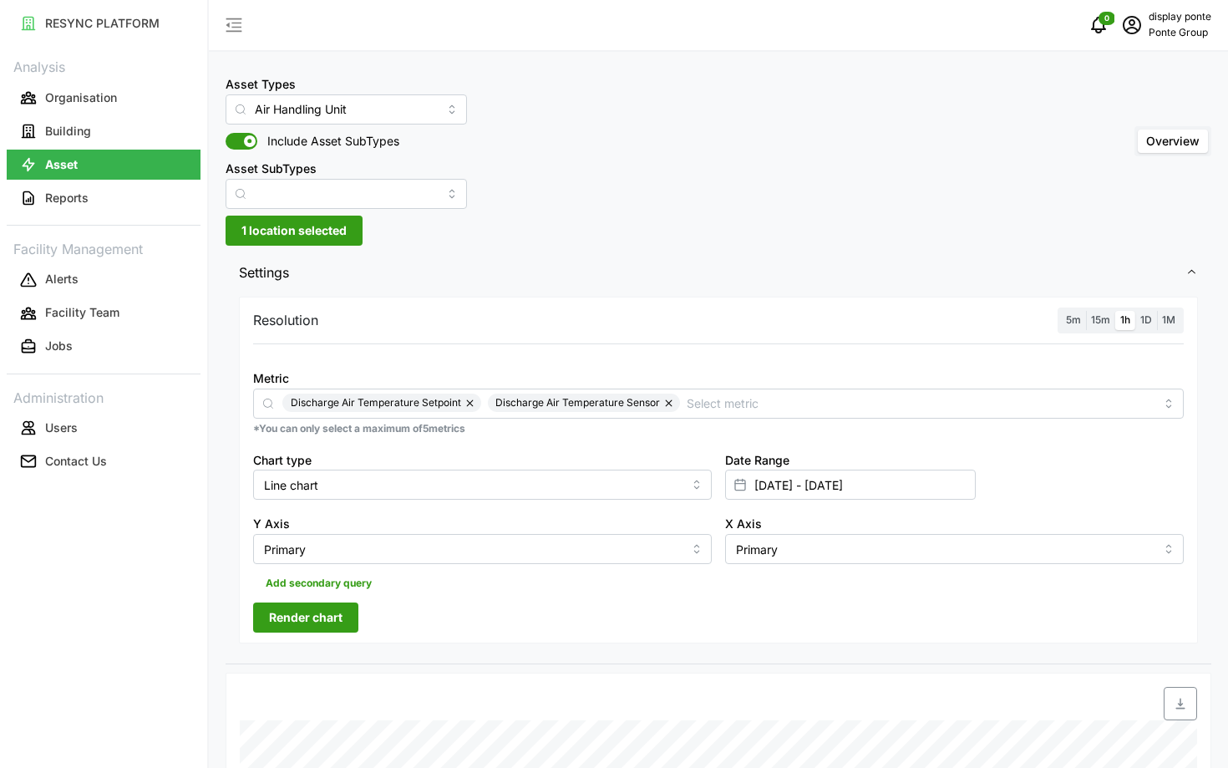
click at [332, 625] on span "Render chart" at bounding box center [306, 617] width 74 height 28
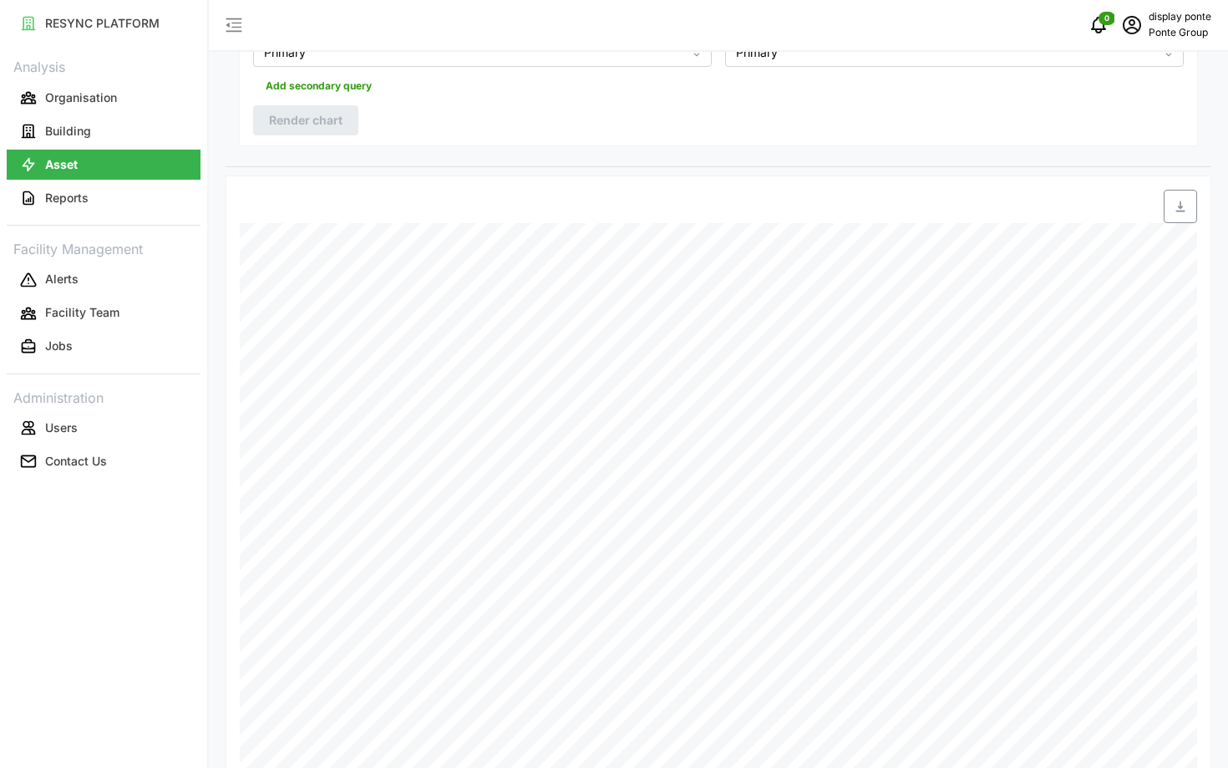
scroll to position [584, 0]
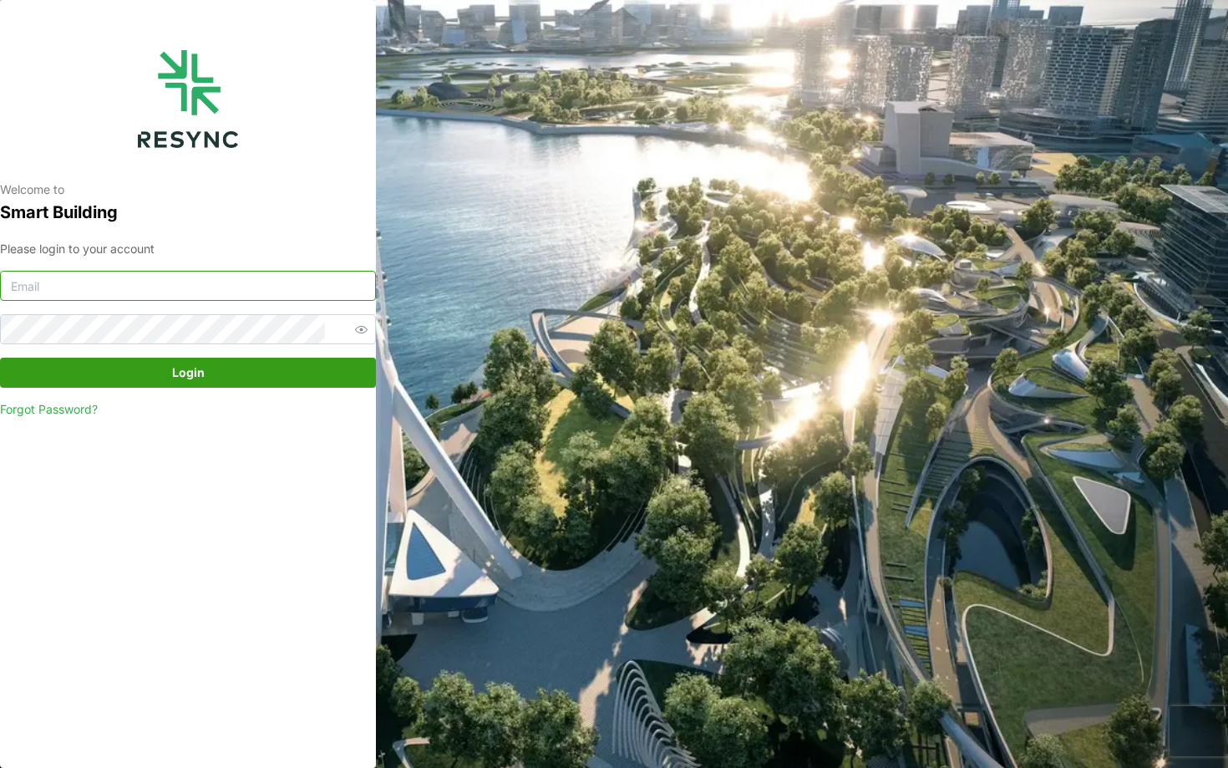
type input "[EMAIL_ADDRESS][DOMAIN_NAME]"
click at [266, 368] on span "Login" at bounding box center [188, 372] width 344 height 28
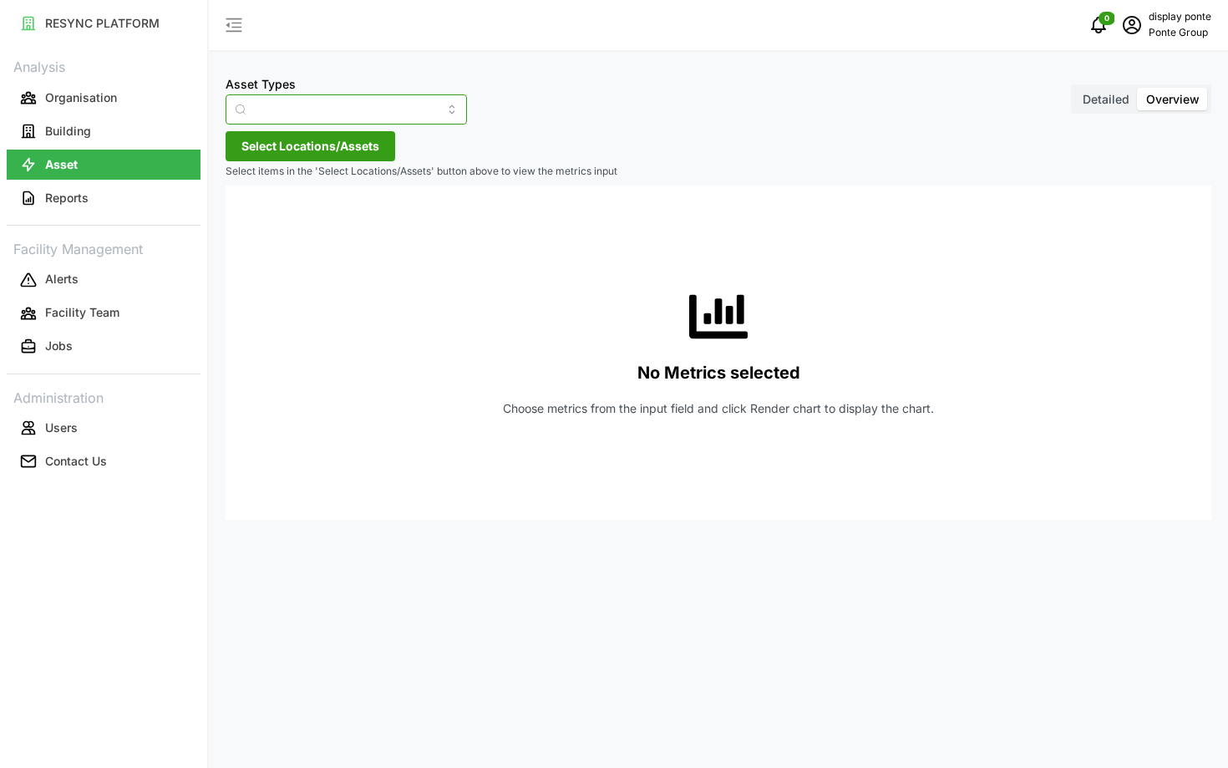
click at [322, 117] on input "Asset Types" at bounding box center [346, 109] width 241 height 30
type input "A"
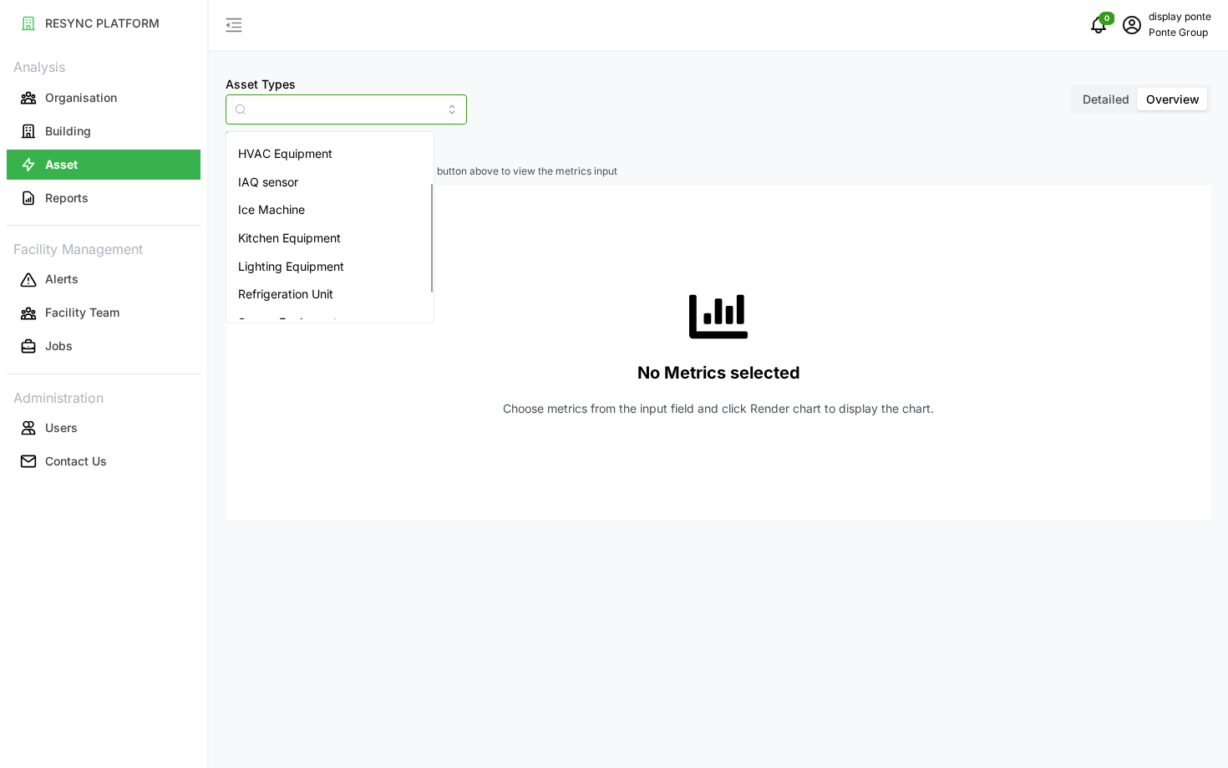
scroll to position [125, 0]
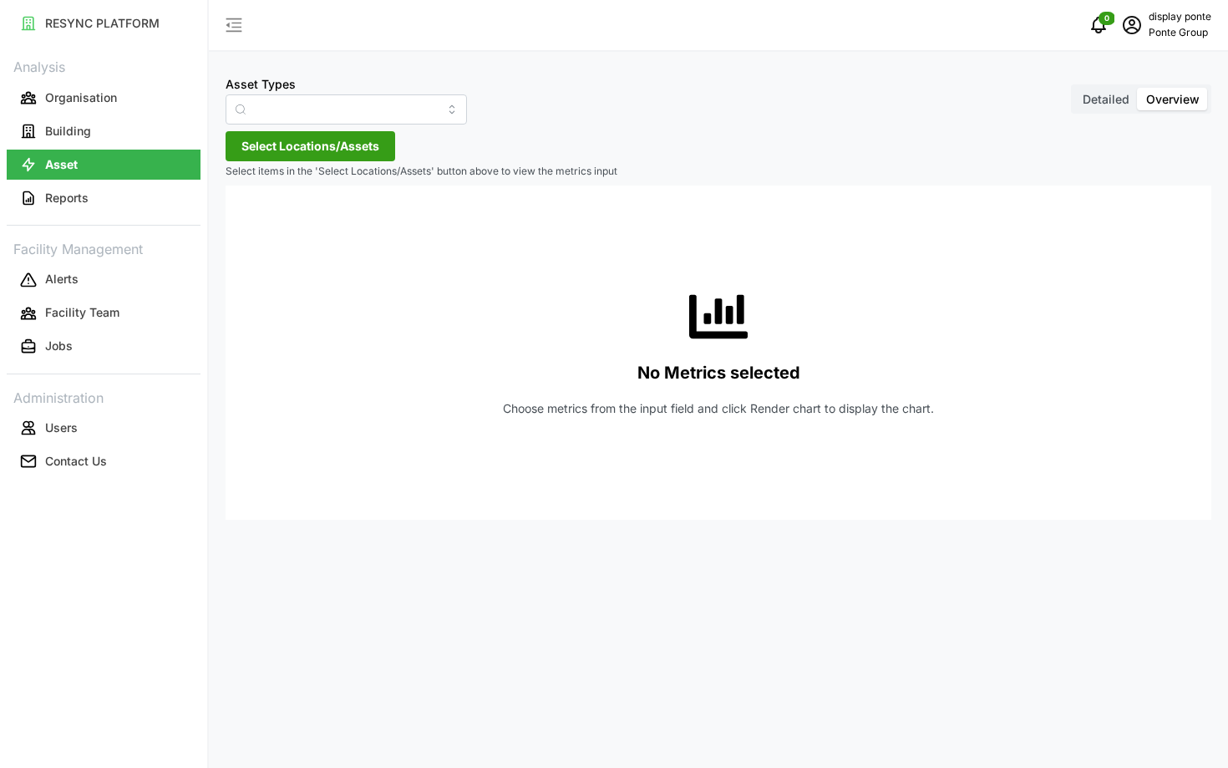
click at [656, 206] on div "No Metrics selected Choose metrics from the input field and click Render chart …" at bounding box center [718, 352] width 959 height 334
click at [1132, 28] on icon "schedule" at bounding box center [1132, 25] width 18 height 18
click at [1103, 112] on button "Logout" at bounding box center [1140, 125] width 159 height 29
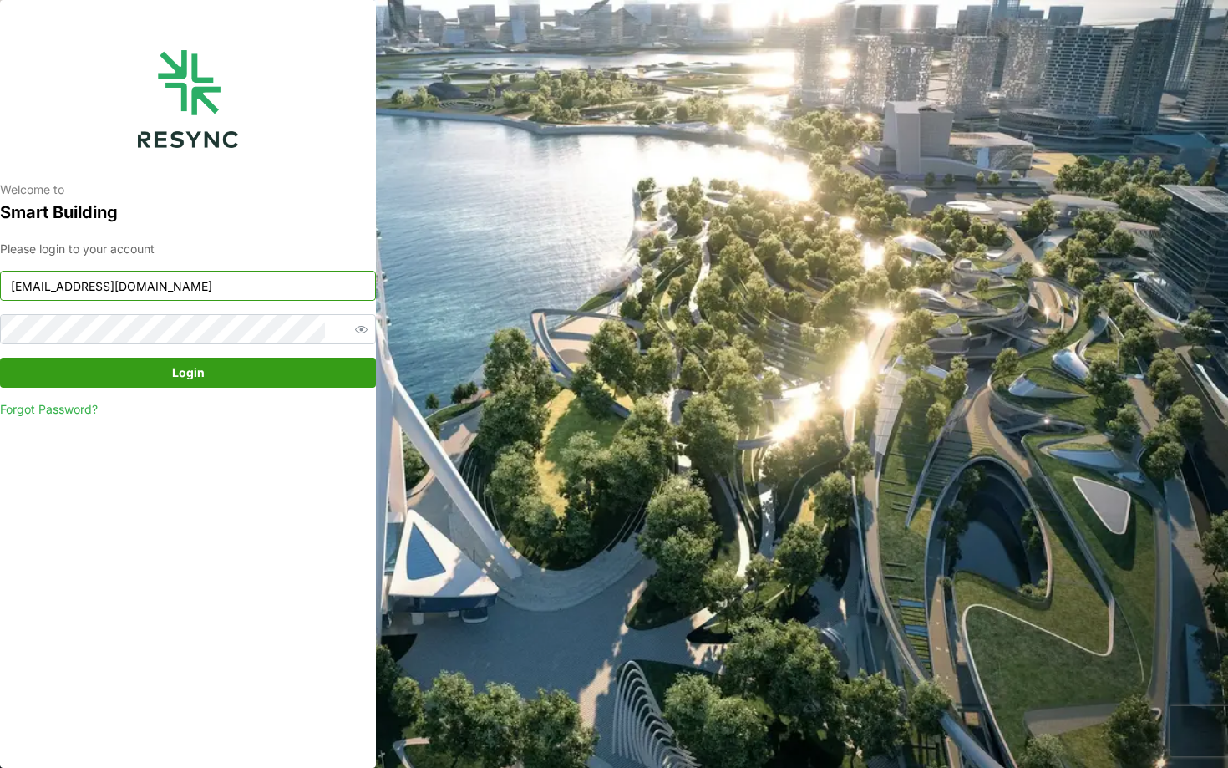
click at [302, 288] on input "ponte_group_display@resynctech.com" at bounding box center [188, 286] width 376 height 30
type input "ponte_group_internal@resynctech.com"
click at [278, 382] on span "Login" at bounding box center [188, 372] width 344 height 28
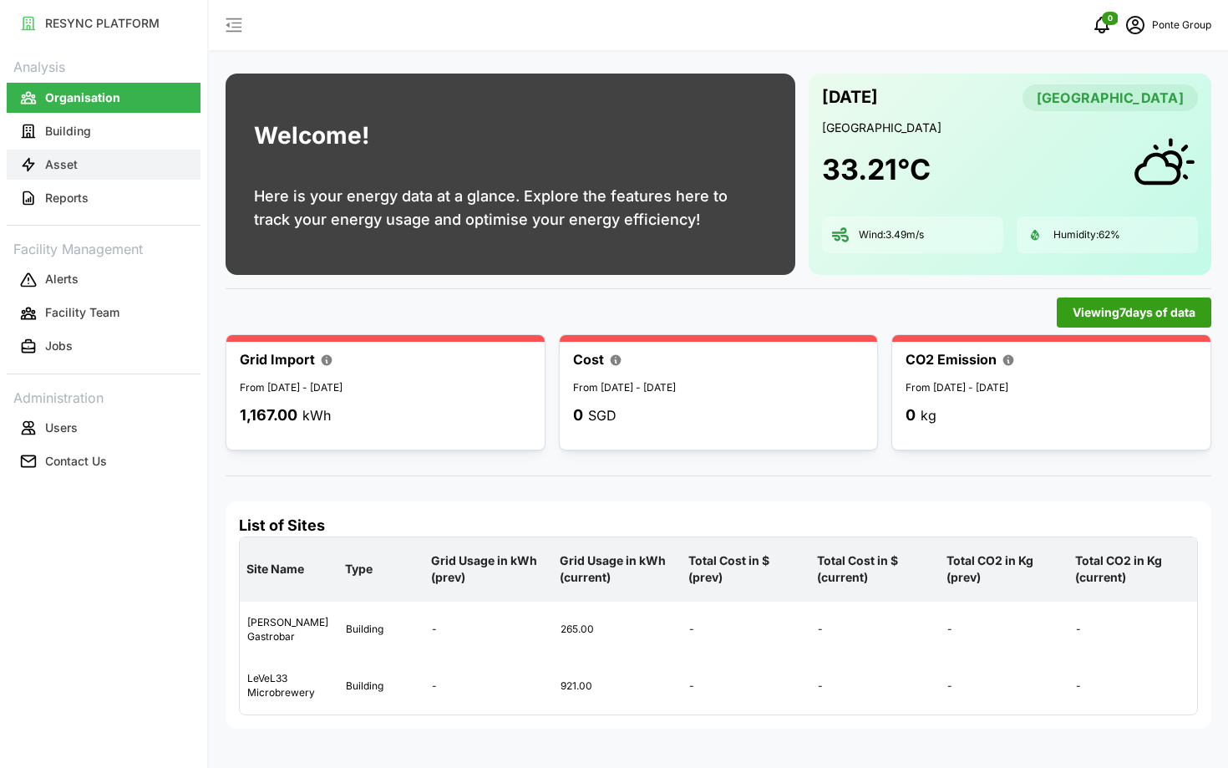
click at [107, 176] on button "Asset" at bounding box center [104, 165] width 194 height 30
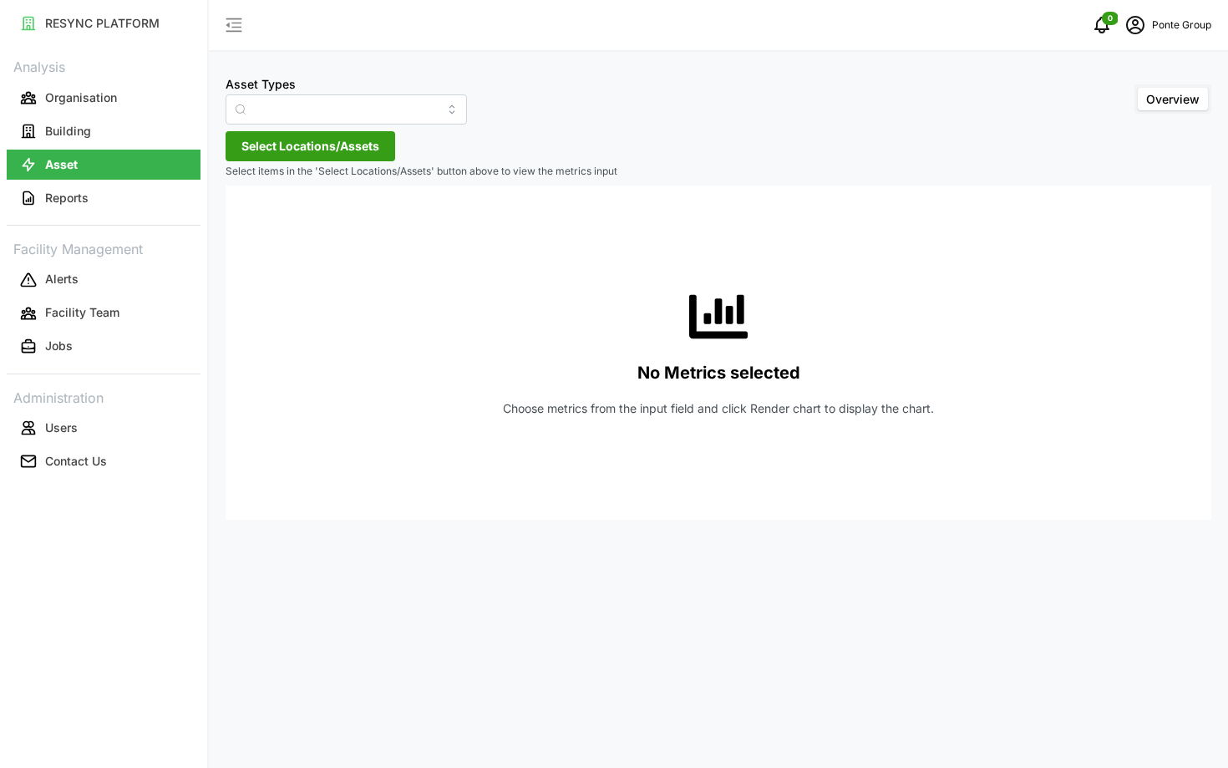
type input "Air Handling Unit"
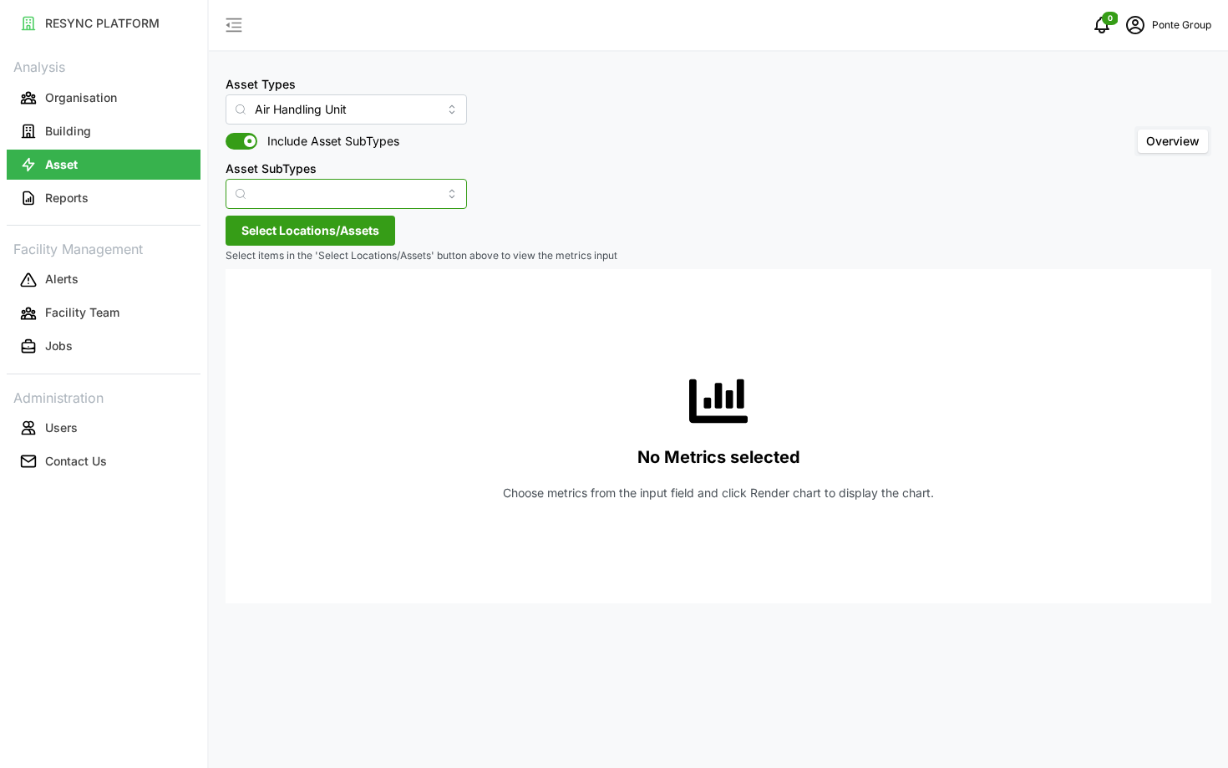
click at [356, 189] on input "Asset SubTypes" at bounding box center [346, 194] width 241 height 30
click at [509, 292] on div "No Metrics selected Choose metrics from the input field and click Render chart …" at bounding box center [718, 436] width 959 height 334
click at [341, 220] on span "Select Locations/Assets" at bounding box center [310, 230] width 138 height 28
click at [269, 307] on span "Select MBFC" at bounding box center [267, 307] width 11 height 11
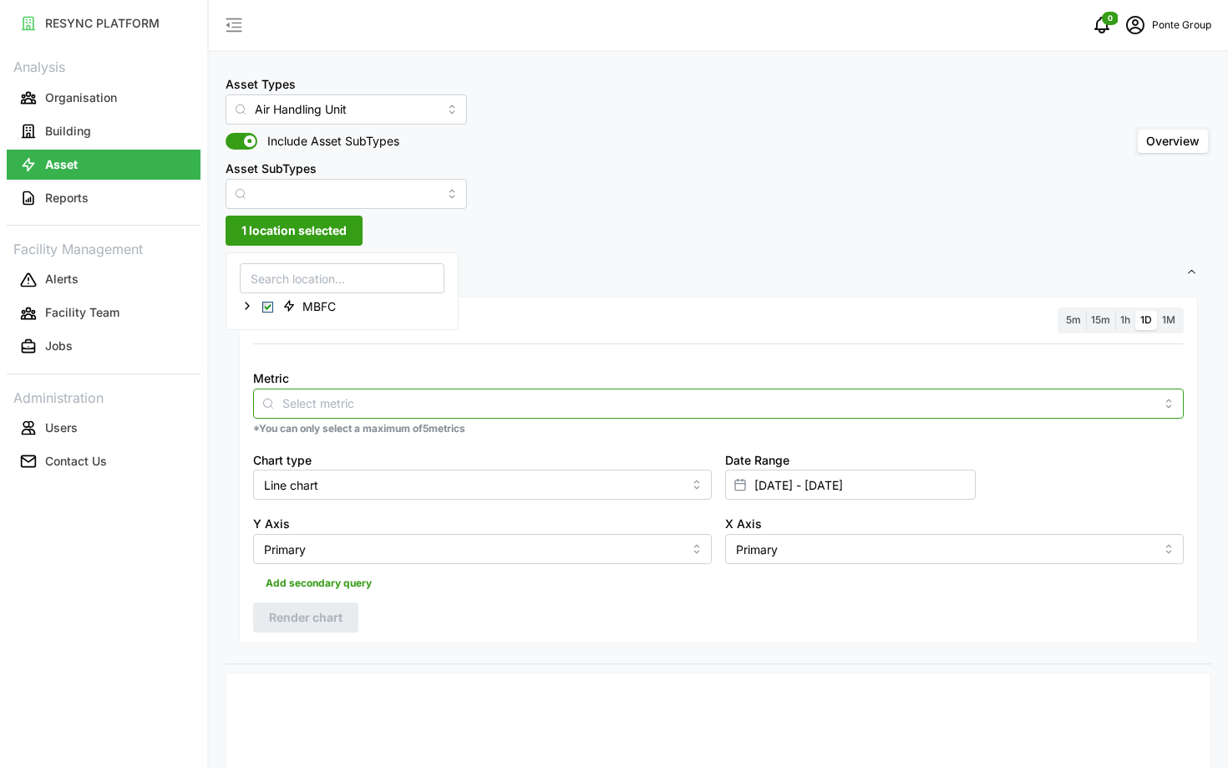
click at [459, 391] on div at bounding box center [718, 403] width 930 height 30
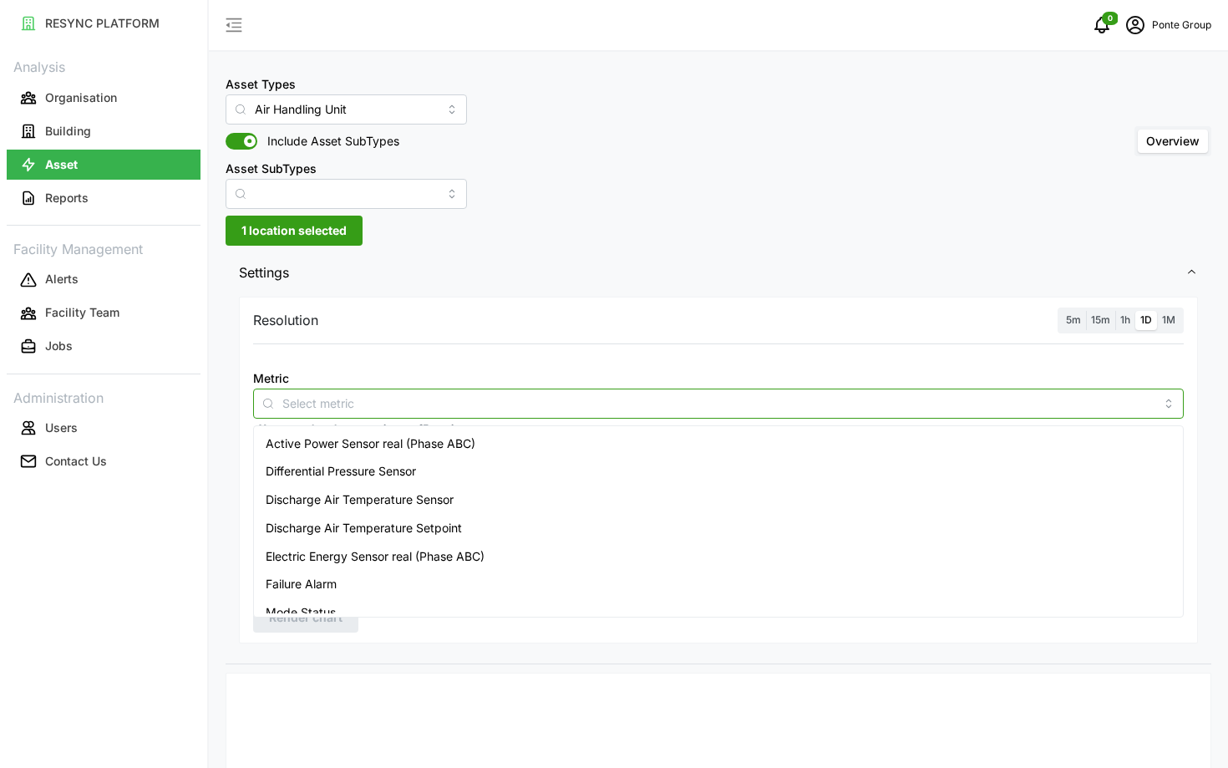
click at [441, 439] on span "Active Power Sensor real (Phase ABC)" at bounding box center [371, 443] width 210 height 18
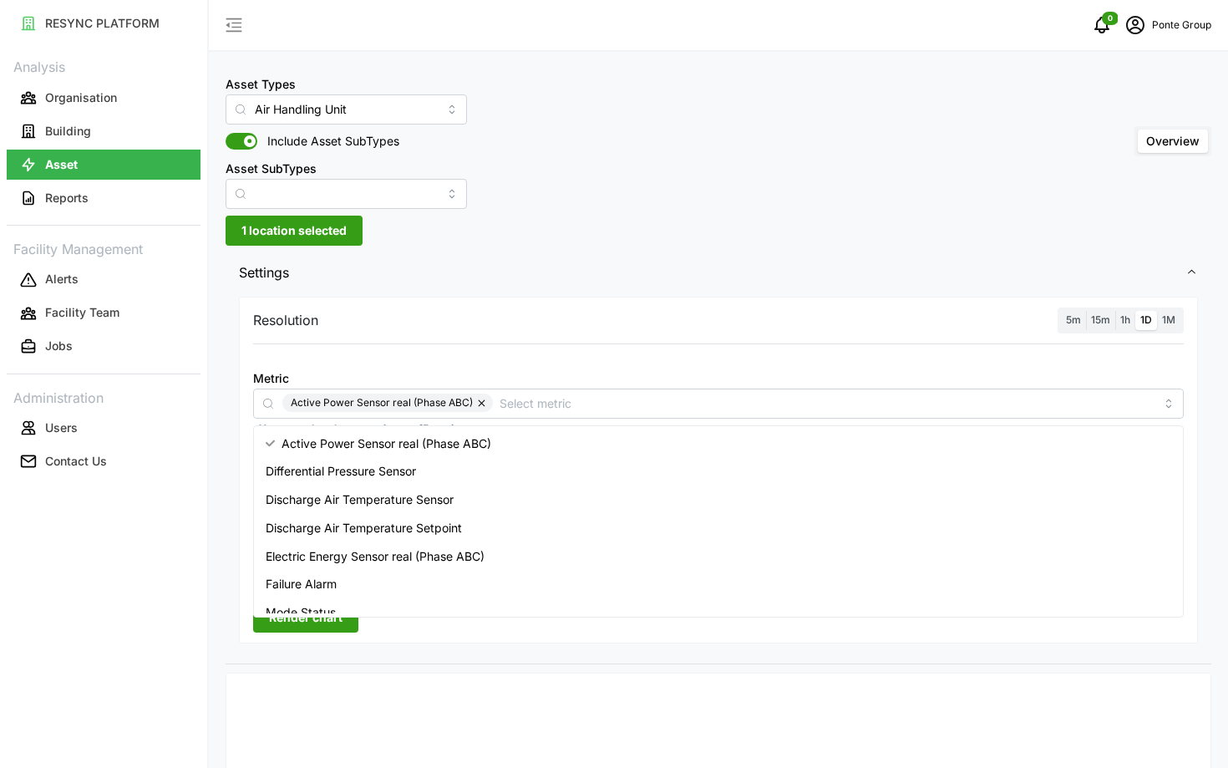
click at [1074, 312] on label "5m" at bounding box center [1073, 320] width 25 height 19
click at [1061, 311] on input "5m" at bounding box center [1061, 311] width 0 height 0
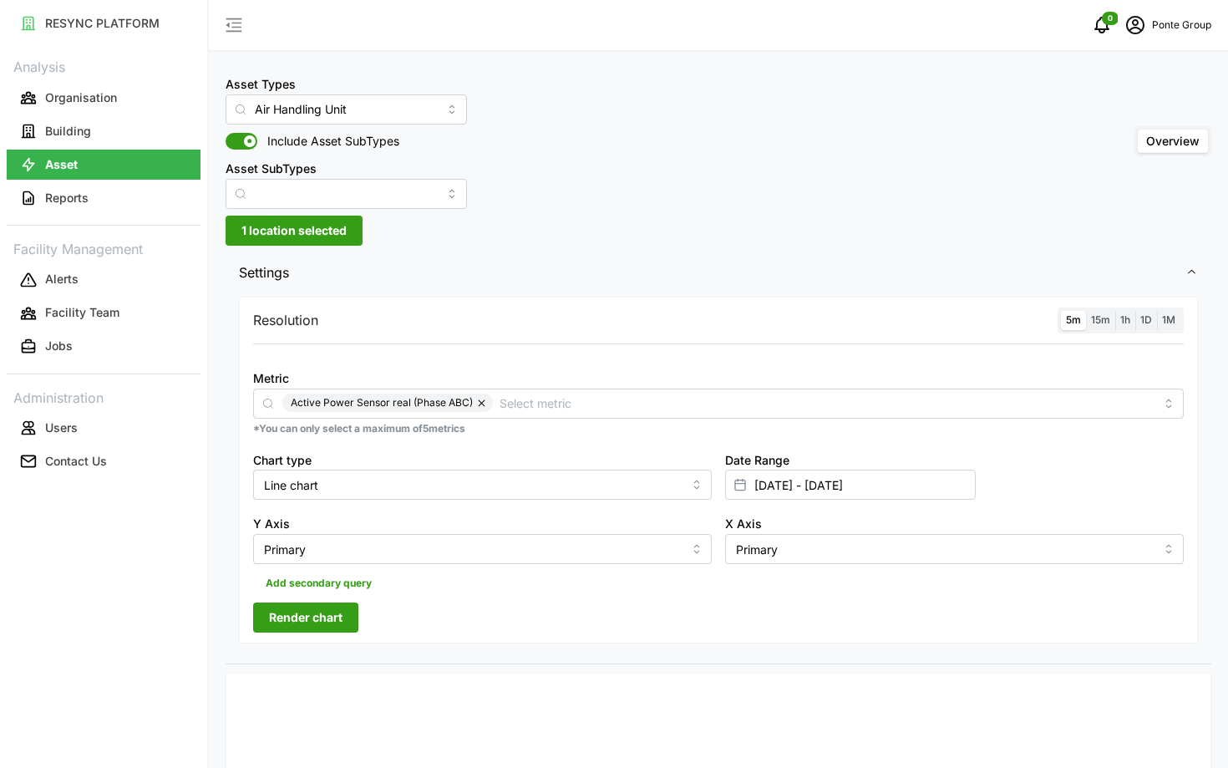
click at [267, 623] on button "Render chart" at bounding box center [305, 617] width 105 height 30
click at [1128, 316] on span "1h" at bounding box center [1125, 319] width 10 height 13
click at [1115, 311] on input "1h" at bounding box center [1115, 311] width 0 height 0
click at [817, 491] on input "[DATE] - [DATE]" at bounding box center [850, 484] width 251 height 30
click at [628, 243] on icon "button" at bounding box center [624, 240] width 13 height 13
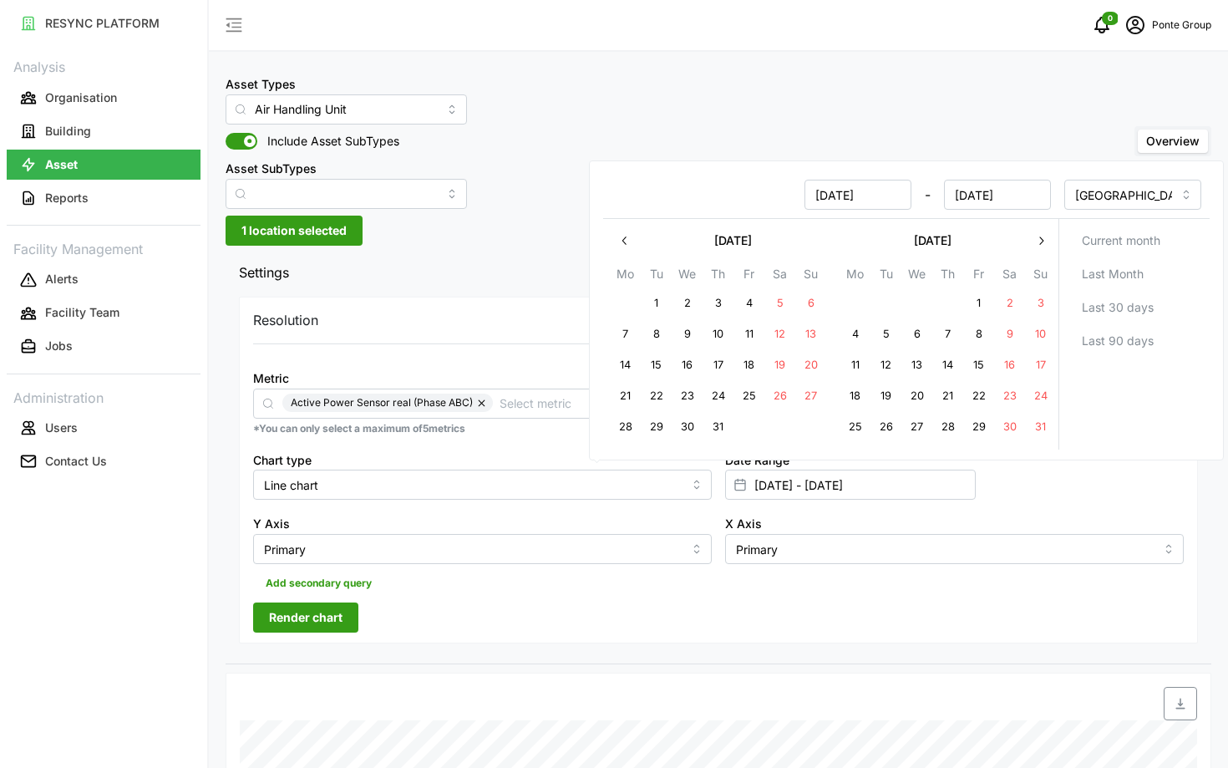
click at [854, 427] on button "25" at bounding box center [855, 427] width 30 height 30
type input "[DATE] - [DATE]"
type input "[DATE]"
click at [1049, 437] on button "31" at bounding box center [1041, 427] width 30 height 30
type input "[DATE] - [DATE]"
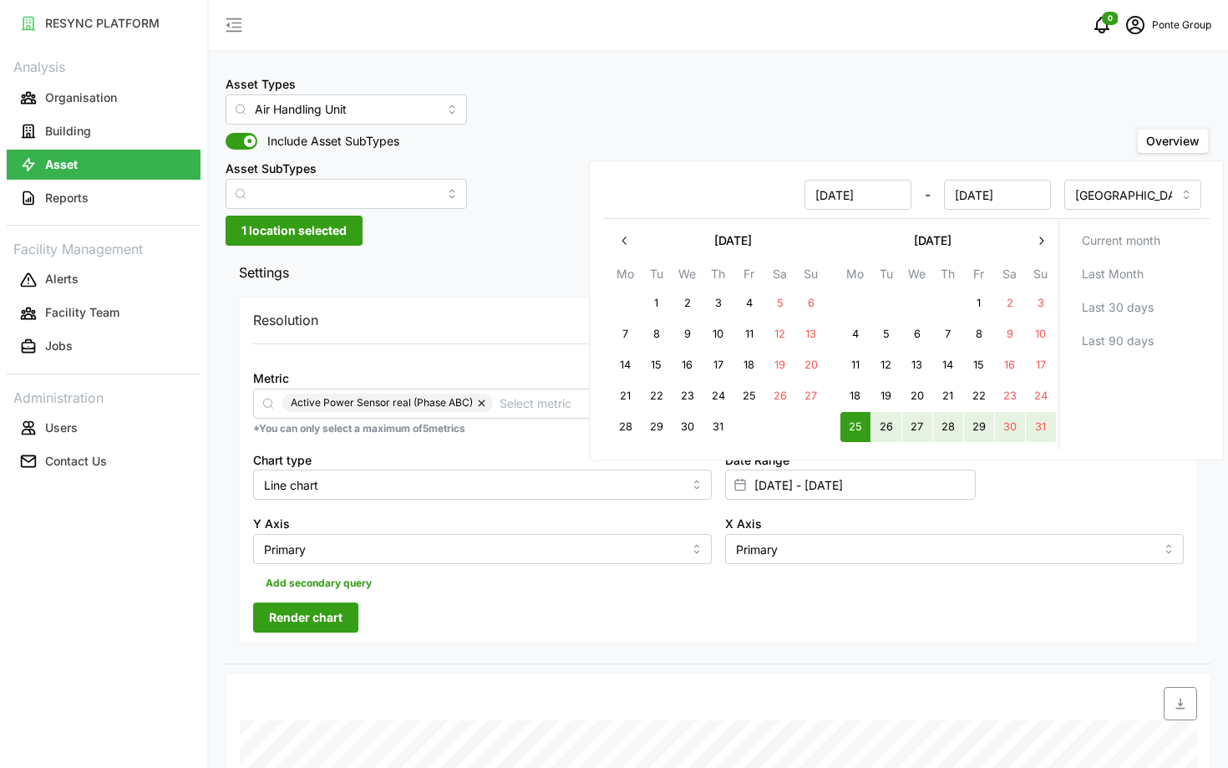
type input "[DATE]"
click at [844, 606] on div "Resolution 5m 15m 1h 1D 1M Metric Active Power Sensor real (Phase ABC) *You can…" at bounding box center [718, 470] width 959 height 347
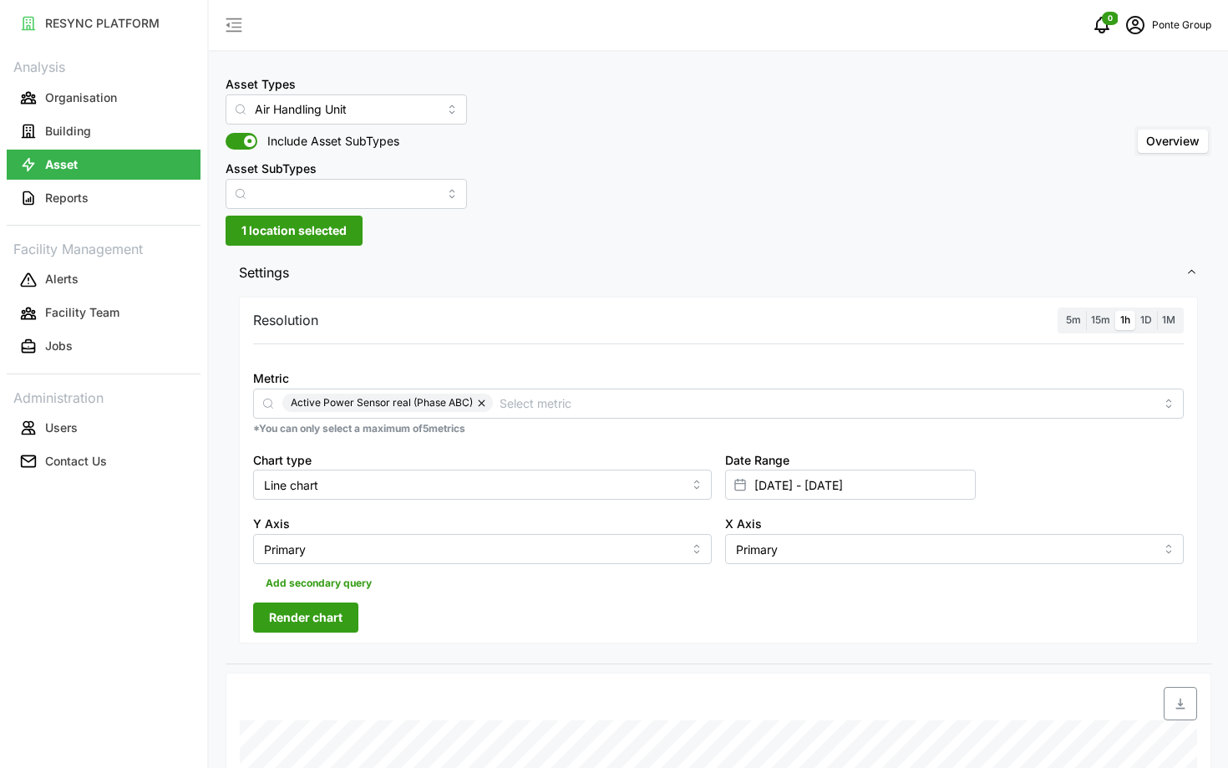
click at [273, 609] on span "Render chart" at bounding box center [306, 617] width 74 height 28
